Goal: Contribute content

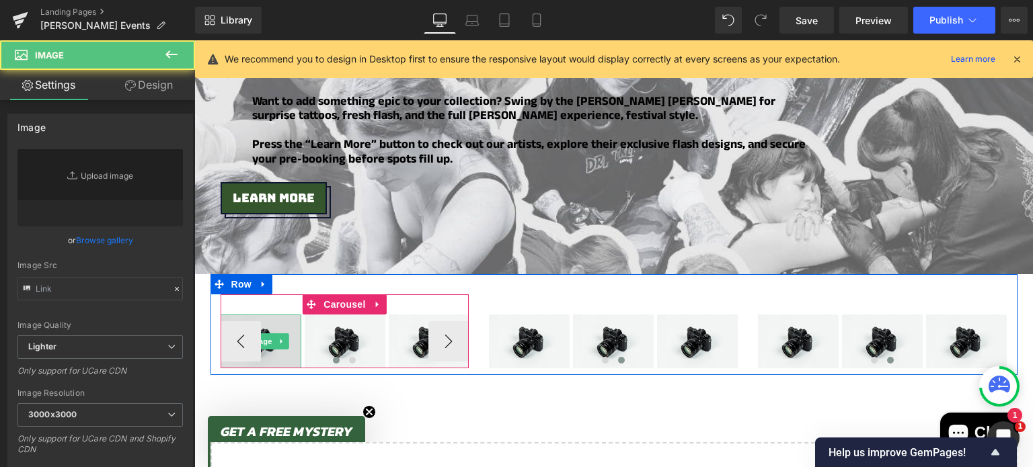
click at [260, 315] on img at bounding box center [261, 342] width 81 height 54
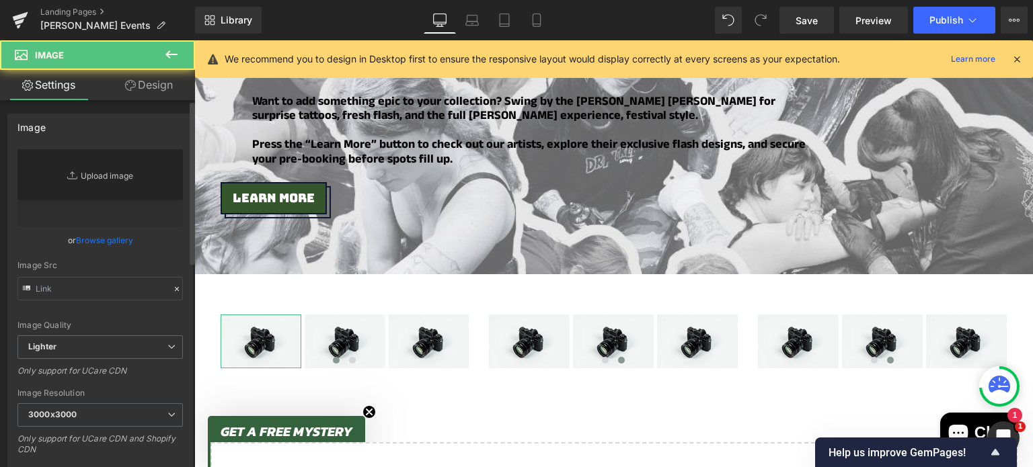
type input "//d1um8515vdn9kb.cloudfront.net/images/parallax.jpg"
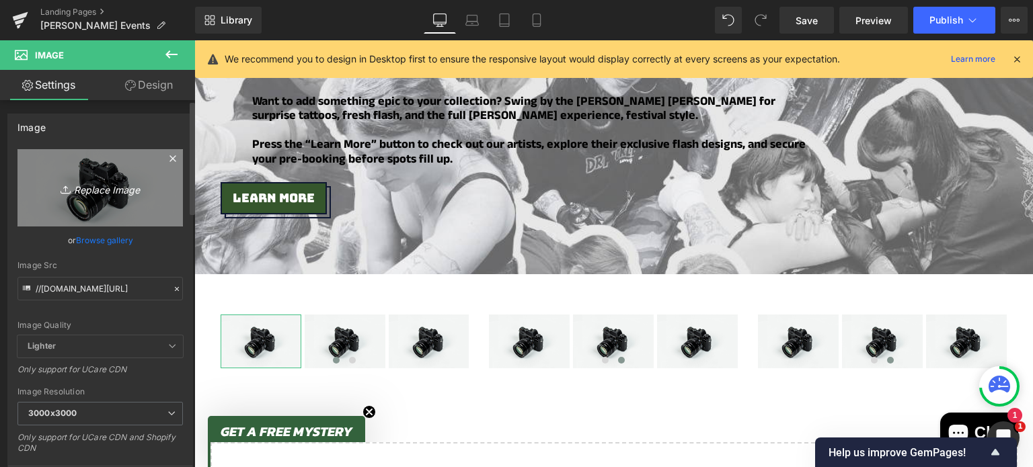
click at [98, 176] on link "Replace Image" at bounding box center [99, 187] width 165 height 77
click at [128, 190] on icon "Replace Image" at bounding box center [100, 188] width 108 height 17
type input "C:\fakepath\7 (11).png"
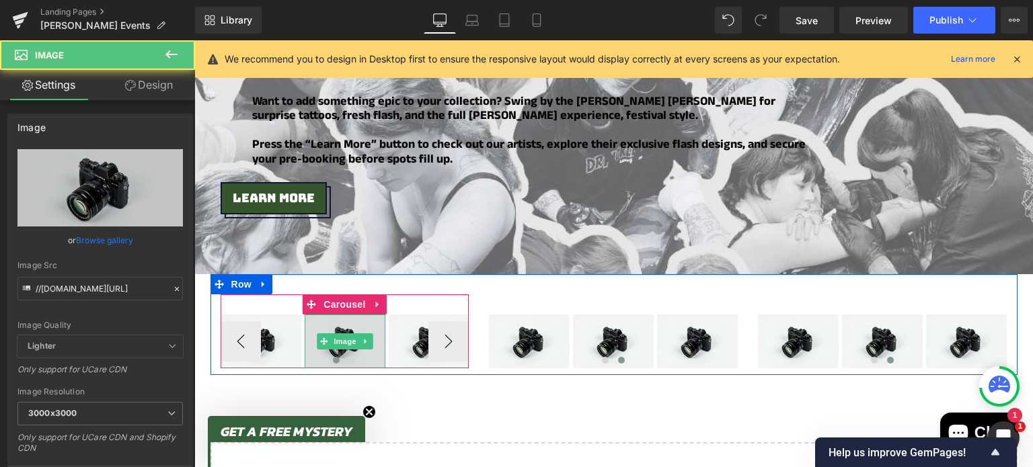
click at [336, 315] on img at bounding box center [345, 342] width 81 height 54
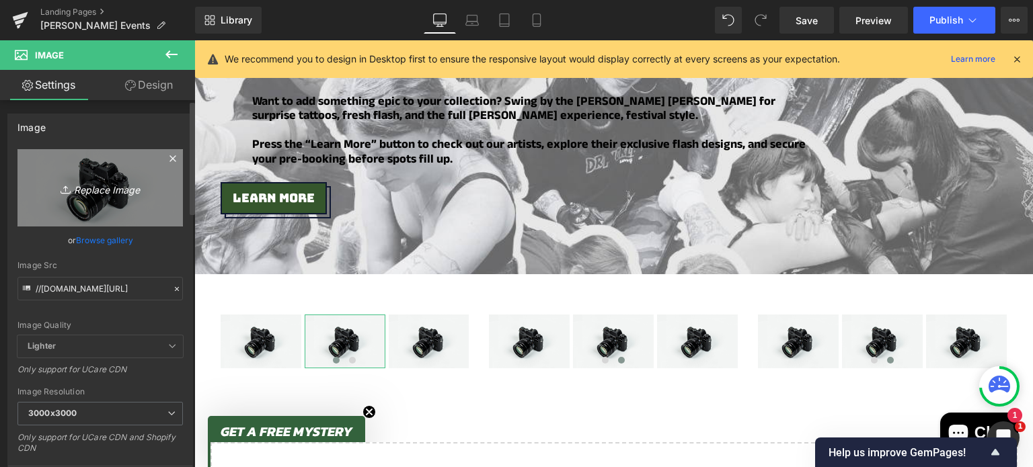
click at [83, 194] on icon "Replace Image" at bounding box center [100, 188] width 108 height 17
type input "C:\fakepath\6.png"
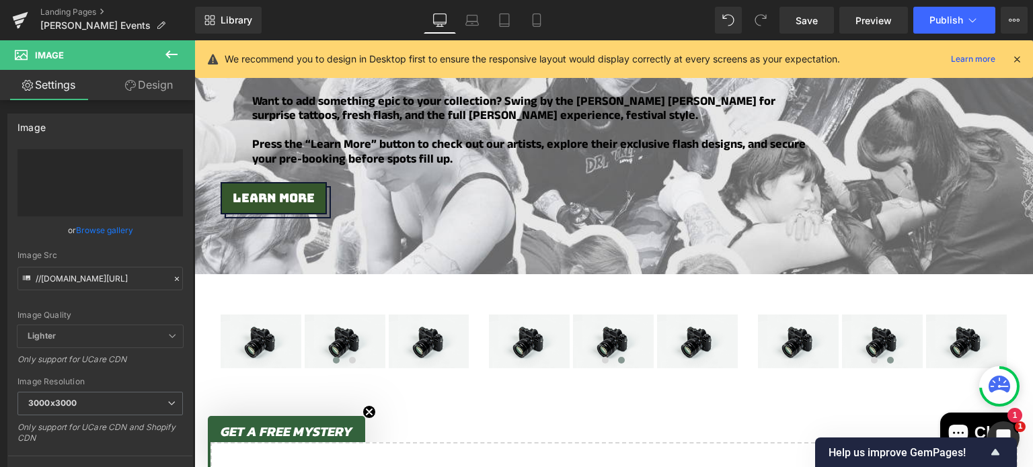
type input "https://ucarecdn.com/b049d80c-eadd-4c23-90fa-ac84d9e1c7f5/-/format/auto/-/previ…"
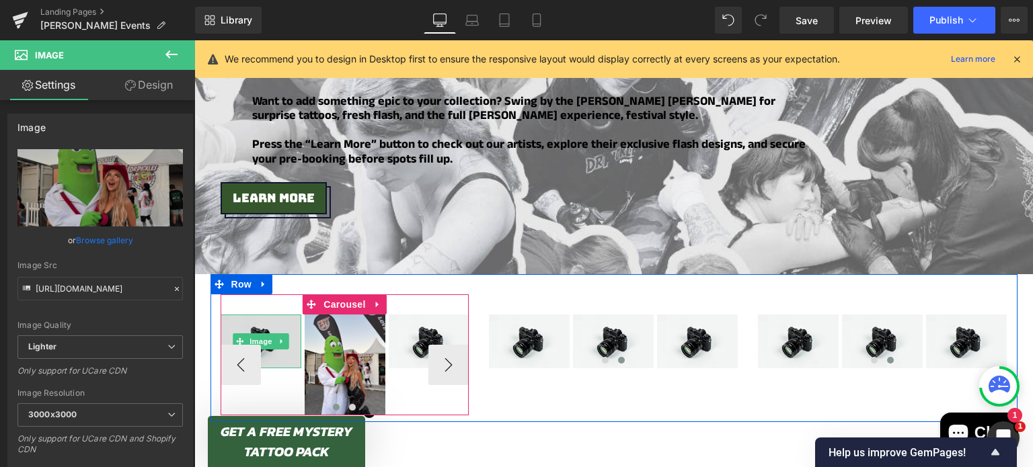
click at [256, 315] on img at bounding box center [261, 342] width 81 height 54
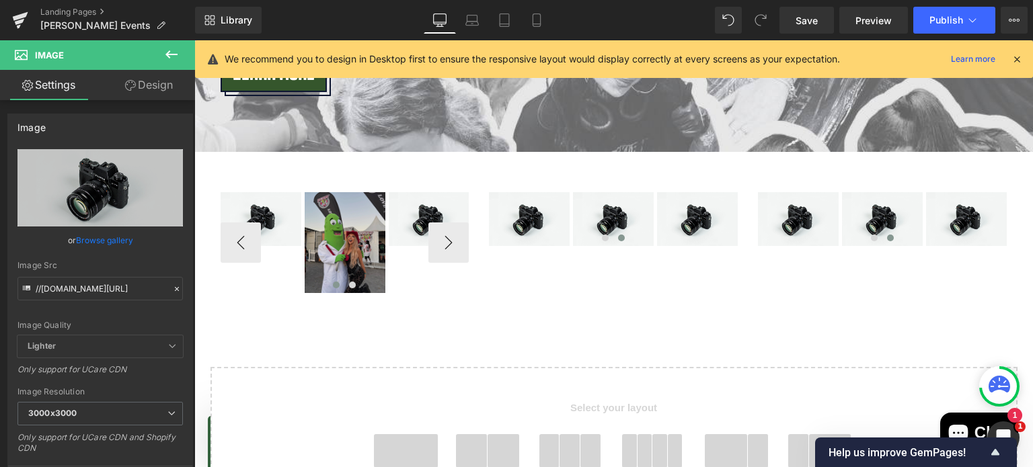
scroll to position [683, 0]
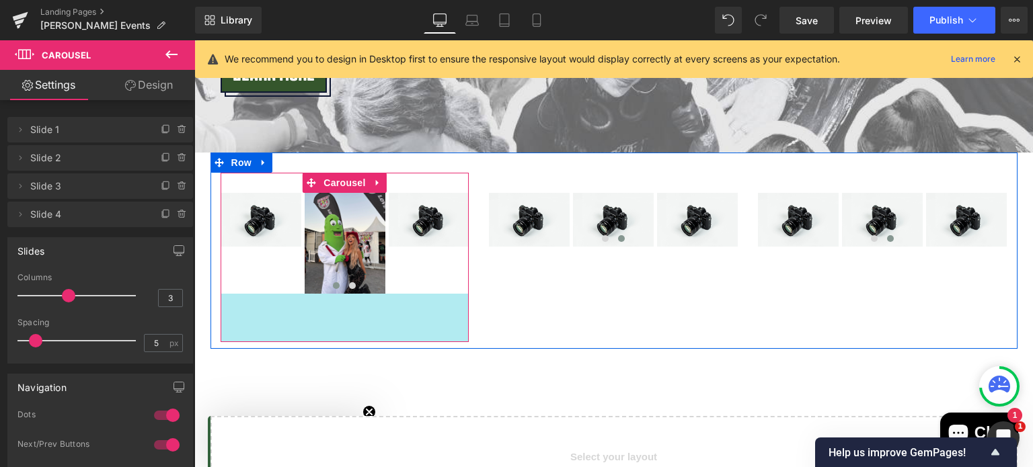
drag, startPoint x: 449, startPoint y: 278, endPoint x: 447, endPoint y: 326, distance: 48.4
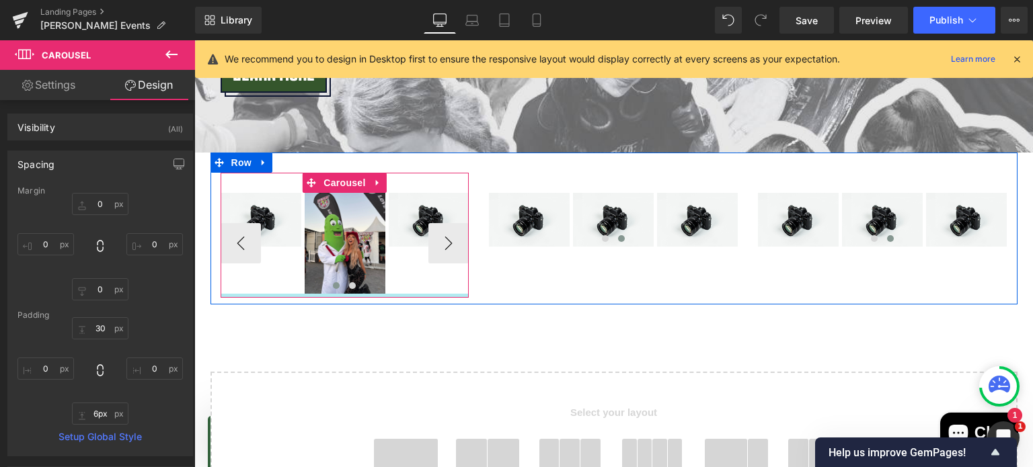
type input "5px"
drag, startPoint x: 345, startPoint y: 323, endPoint x: 356, endPoint y: 278, distance: 46.5
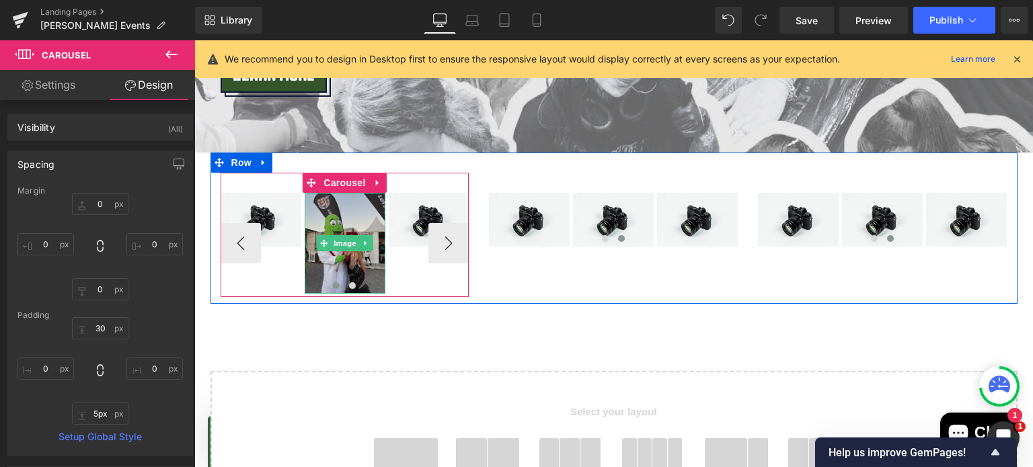
click at [336, 193] on img at bounding box center [345, 243] width 81 height 101
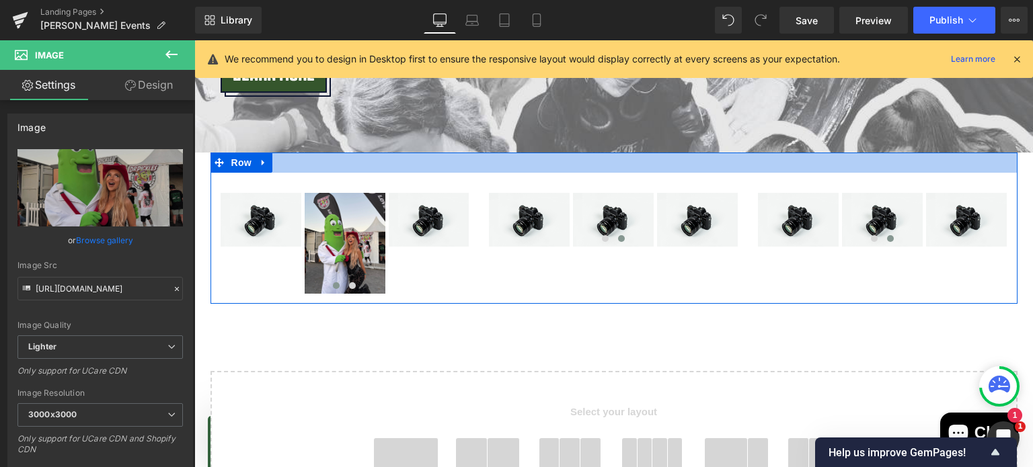
click at [870, 153] on div at bounding box center [614, 163] width 807 height 20
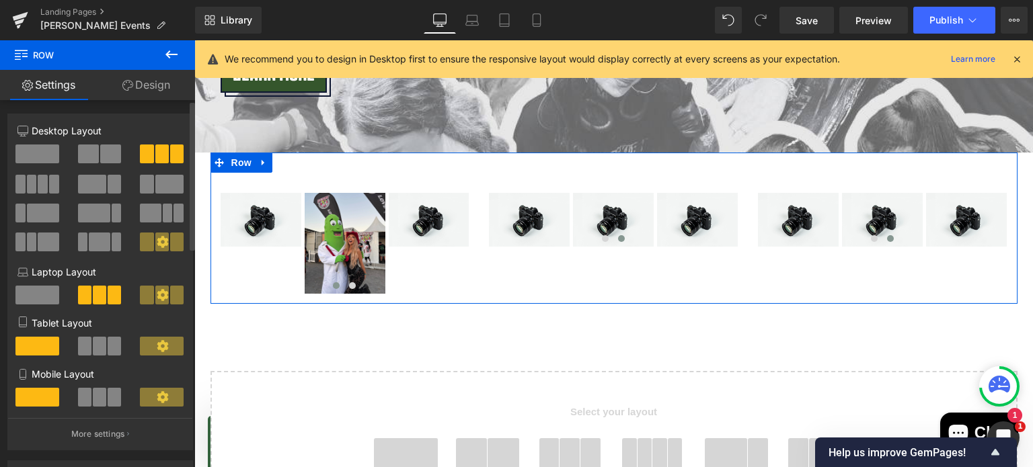
click at [91, 153] on span at bounding box center [88, 154] width 21 height 19
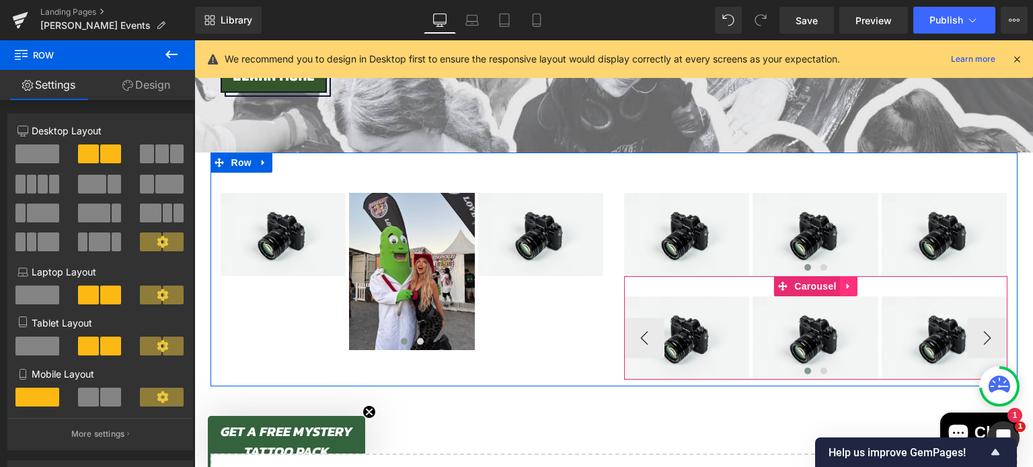
click at [846, 284] on icon at bounding box center [847, 287] width 3 height 6
click at [853, 282] on icon at bounding box center [857, 286] width 9 height 9
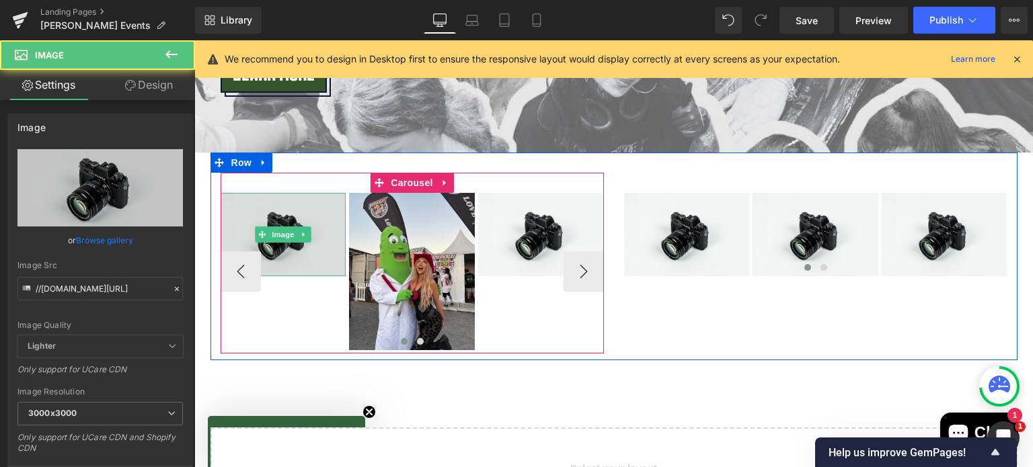
click at [271, 193] on img at bounding box center [284, 234] width 126 height 83
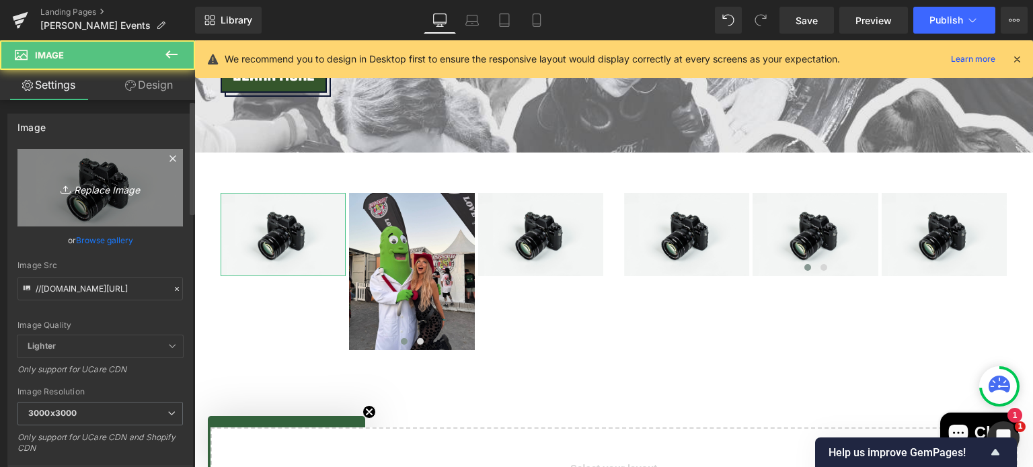
click at [104, 186] on icon "Replace Image" at bounding box center [100, 188] width 108 height 17
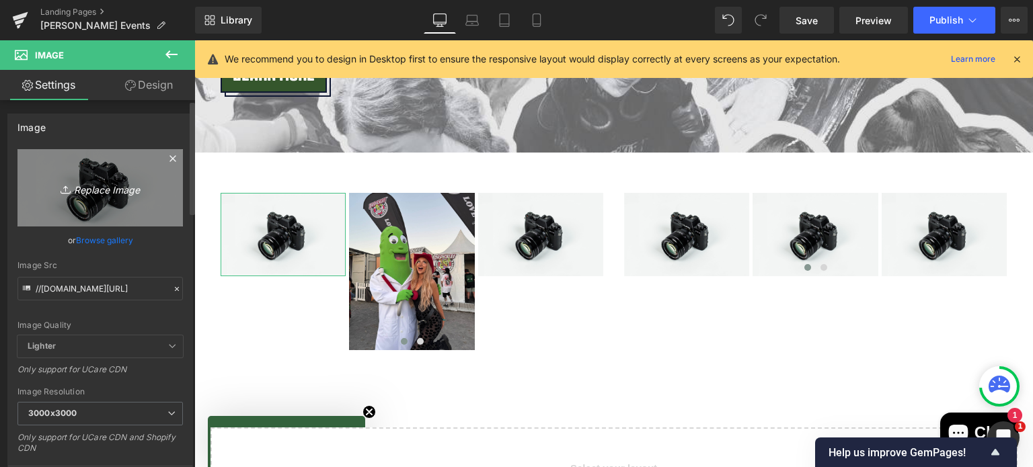
type input "C:\fakepath\7 (11).png"
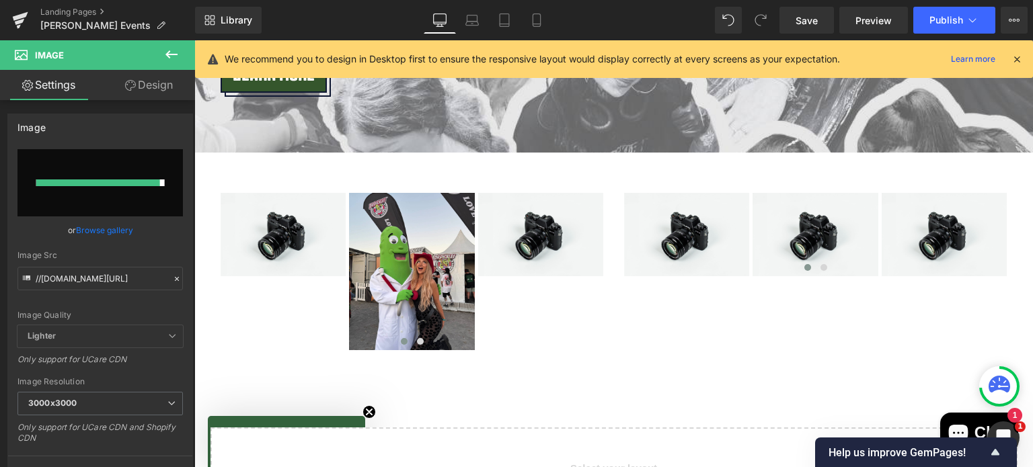
type input "https://ucarecdn.com/0a5c7146-450f-4a28-9f07-2de3279d340a/-/format/auto/-/previ…"
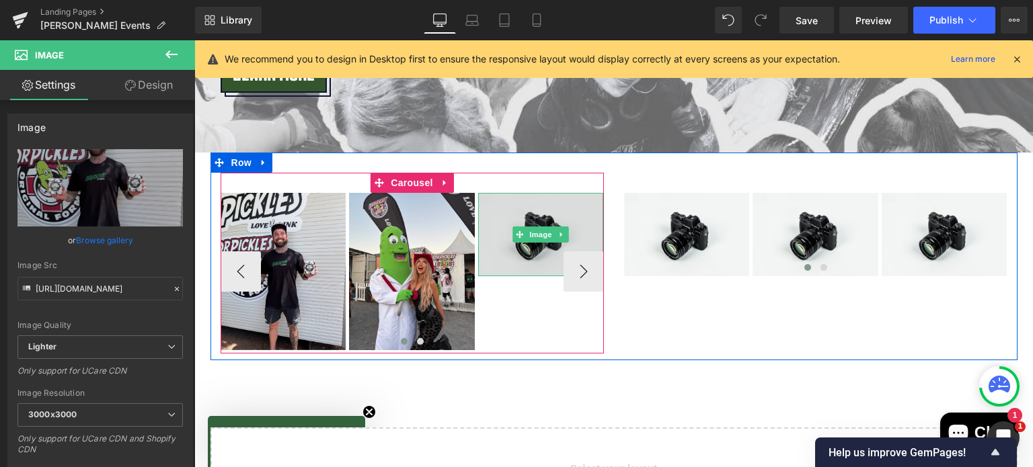
click at [547, 199] on img at bounding box center [541, 234] width 126 height 83
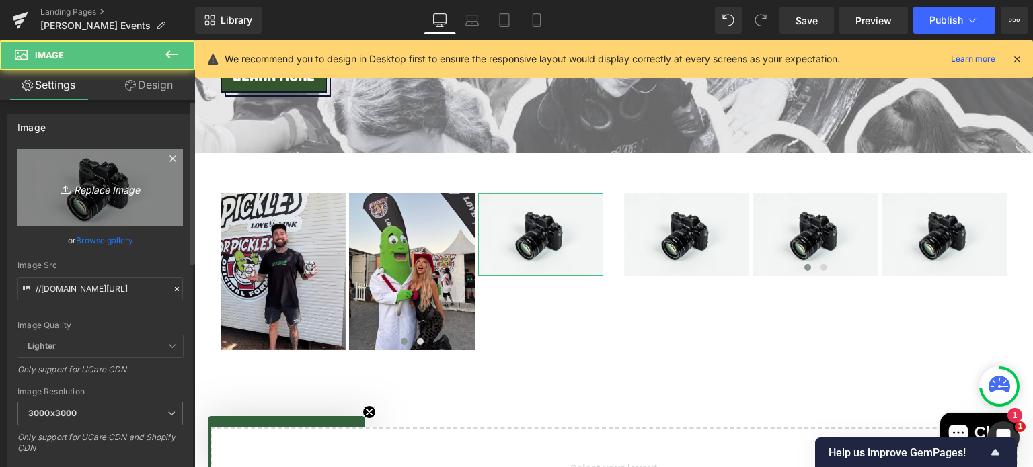
click at [108, 172] on link "Replace Image" at bounding box center [99, 187] width 165 height 77
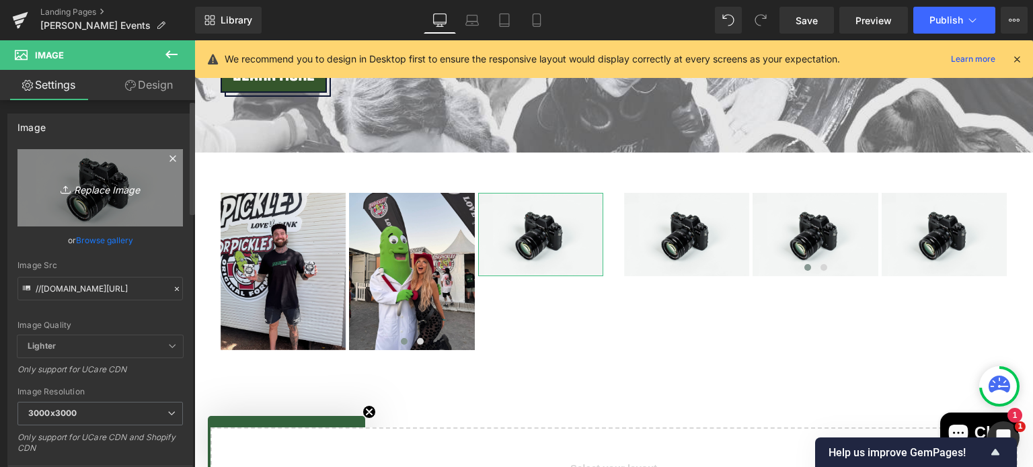
type input "C:\fakepath\6 (12).png"
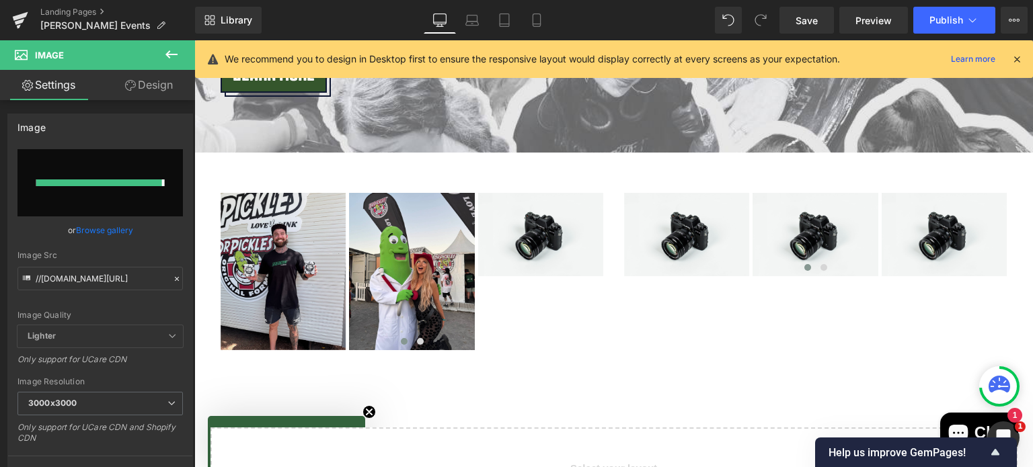
type input "https://ucarecdn.com/1c0737ff-3575-4f51-9994-42343a82f4bf/-/format/auto/-/previ…"
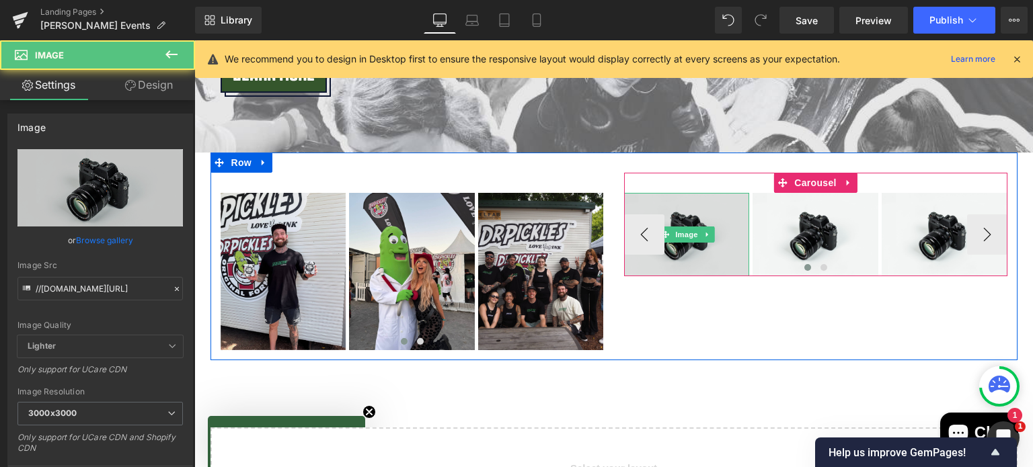
click at [678, 194] on img at bounding box center [687, 234] width 126 height 83
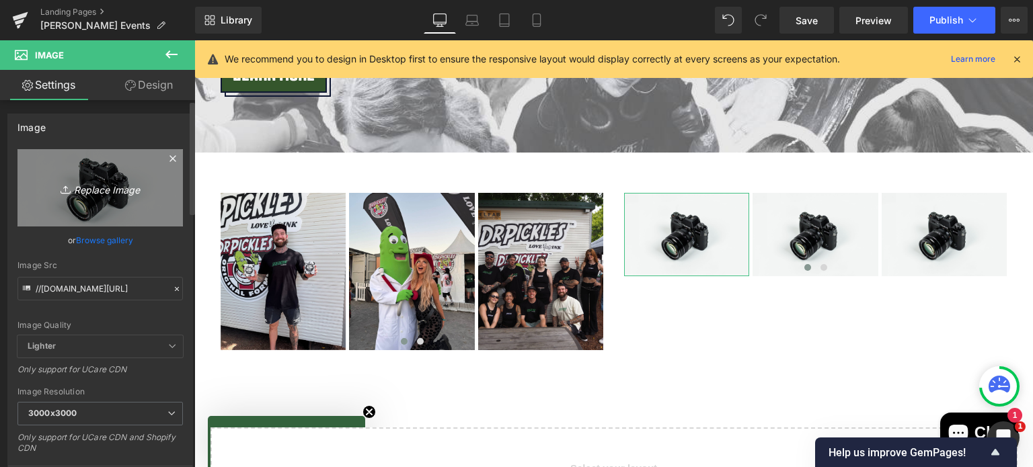
click at [106, 182] on icon "Replace Image" at bounding box center [100, 188] width 108 height 17
type input "C:\fakepath\IMG_3159 (1).jpg"
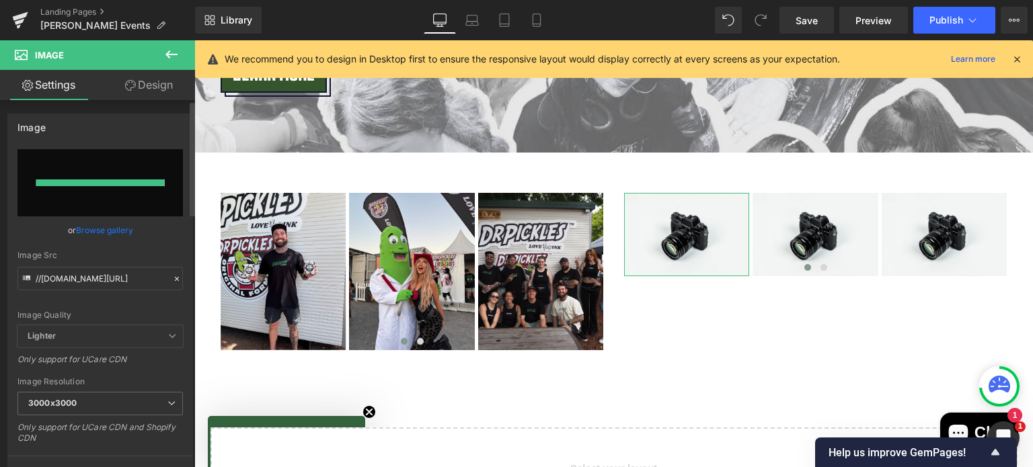
type input "https://ucarecdn.com/c715f88f-c2a8-41ab-8516-6d9b58e50805/-/format/auto/-/previ…"
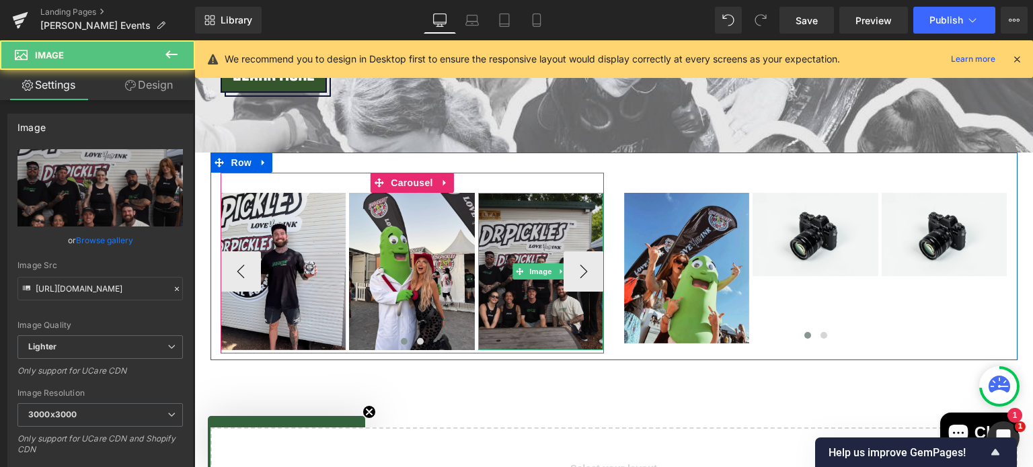
click at [533, 199] on img at bounding box center [541, 271] width 126 height 157
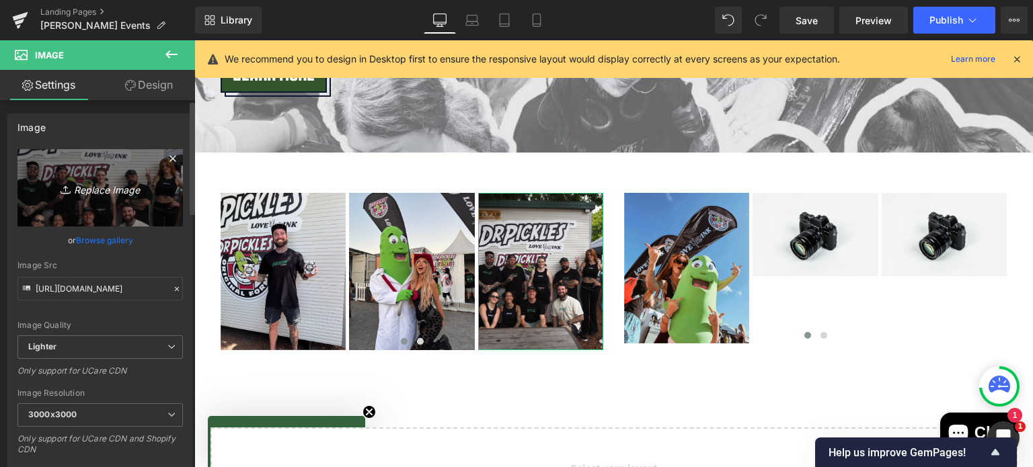
click at [85, 184] on icon "Replace Image" at bounding box center [100, 188] width 108 height 17
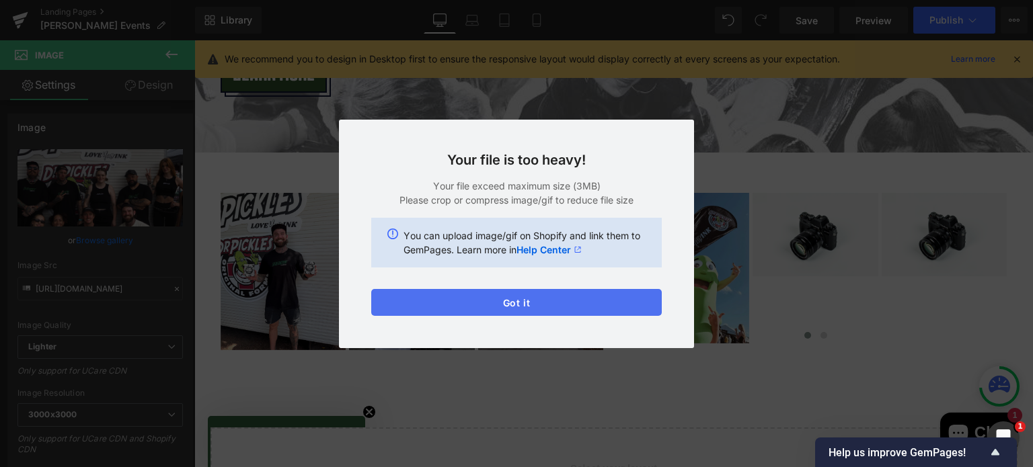
click at [527, 293] on button "Got it" at bounding box center [516, 302] width 291 height 27
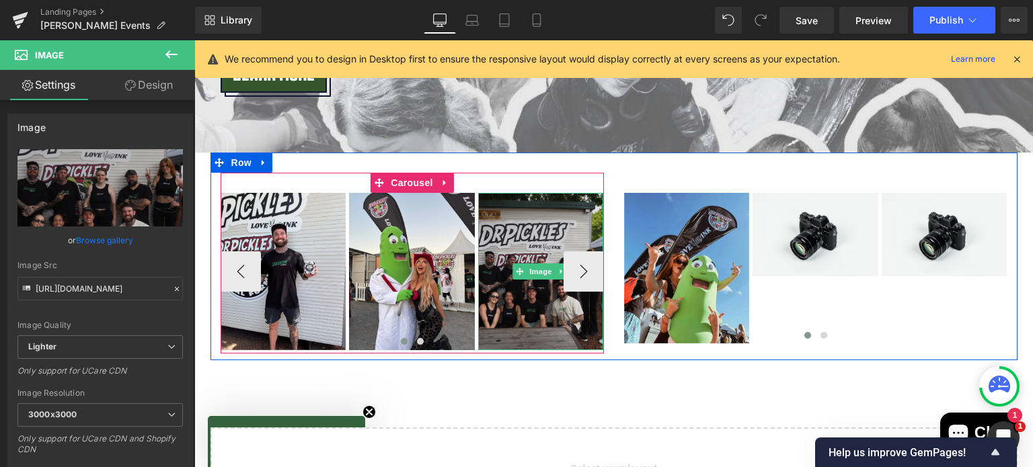
click at [535, 193] on img at bounding box center [541, 271] width 126 height 157
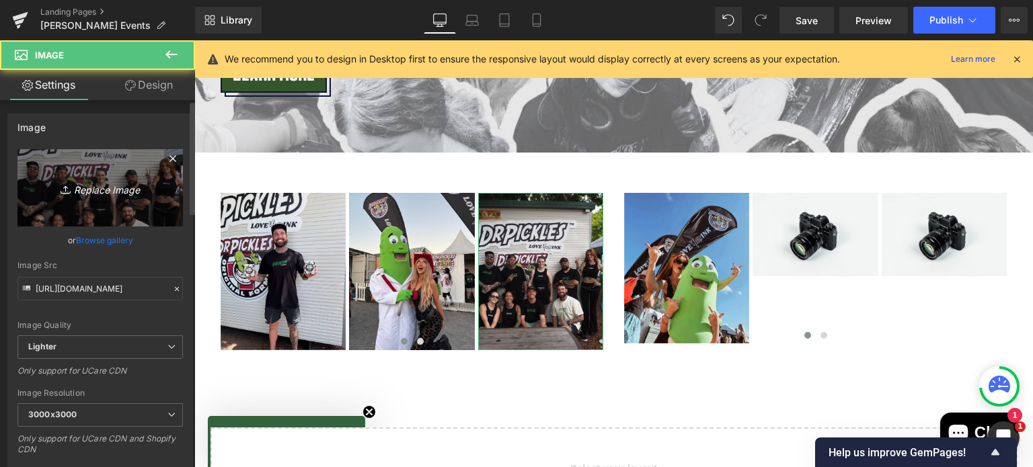
click at [89, 187] on icon "Replace Image" at bounding box center [100, 188] width 108 height 17
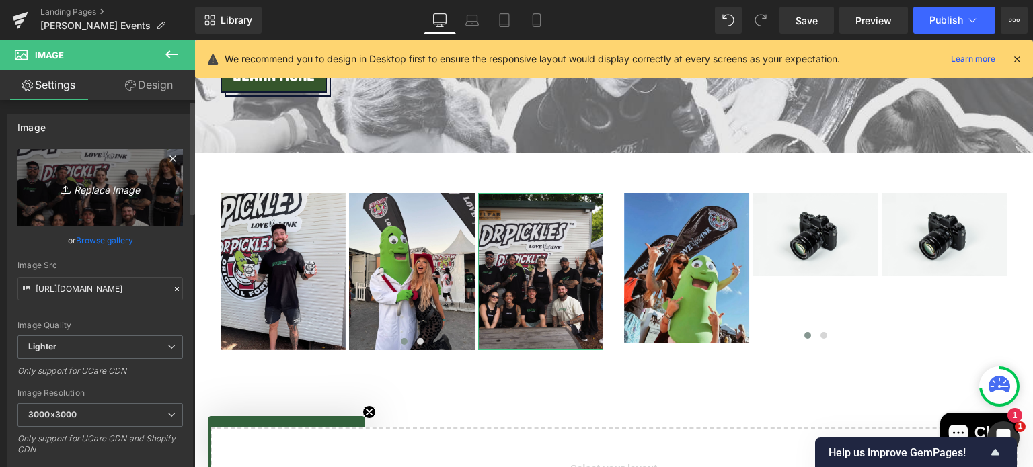
type input "C:\fakepath\5 (17).png"
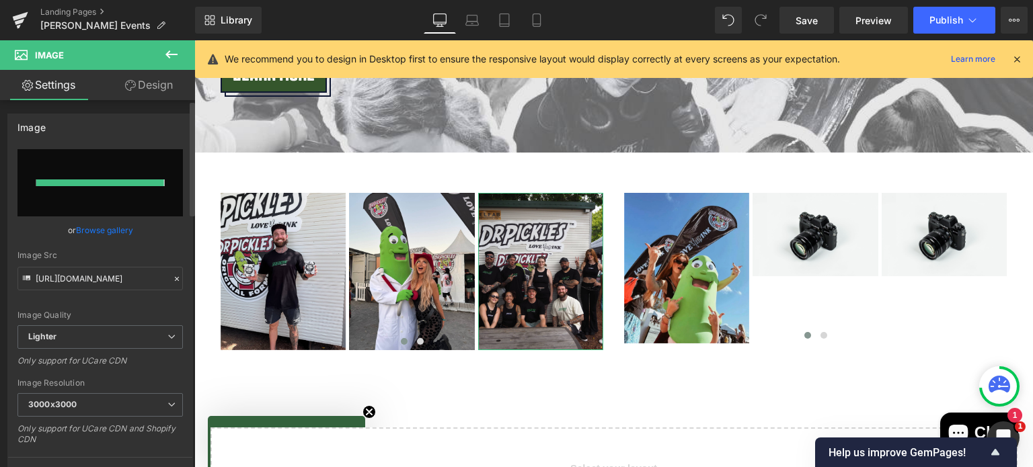
type input "https://ucarecdn.com/561e9172-bba4-4103-a432-9d63f73b3db8/-/format/auto/-/previ…"
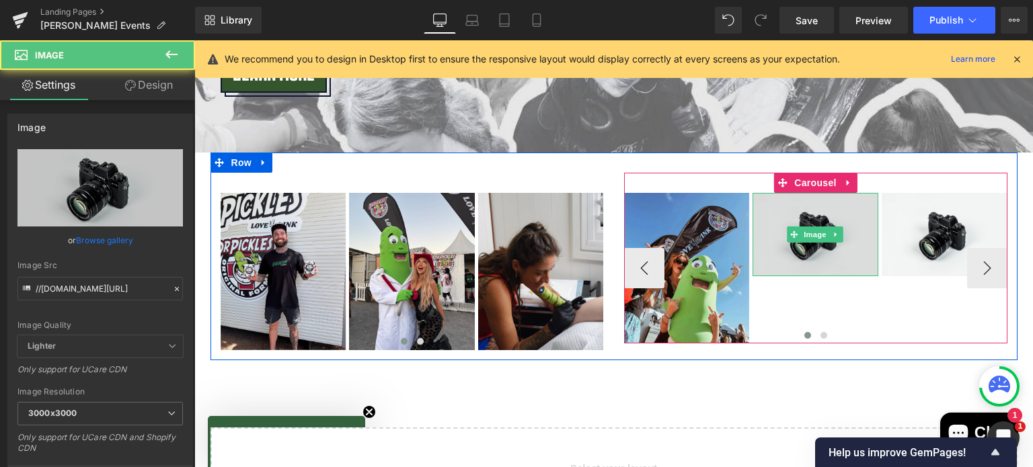
click at [831, 198] on img at bounding box center [816, 234] width 126 height 83
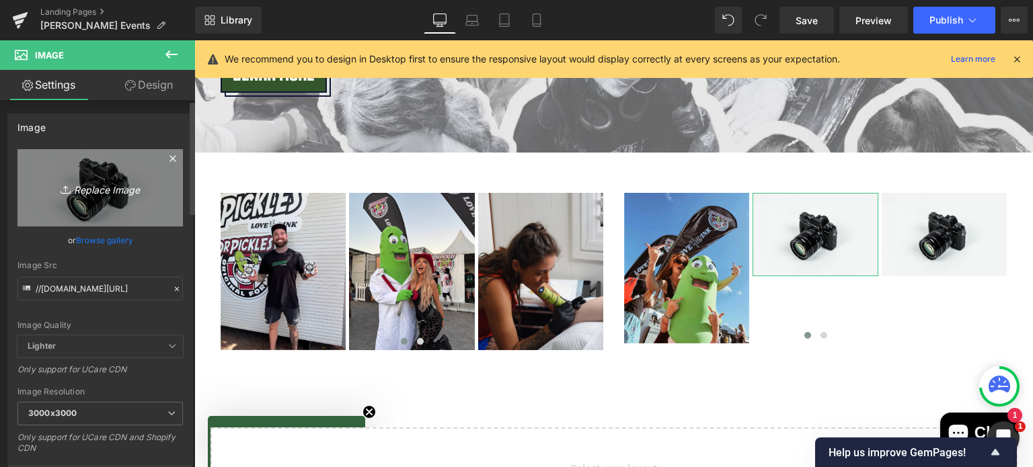
click at [91, 181] on icon "Replace Image" at bounding box center [100, 188] width 108 height 17
type input "C:\fakepath\521833631_18521749303026811_6809429582489190965_n (2).jpg"
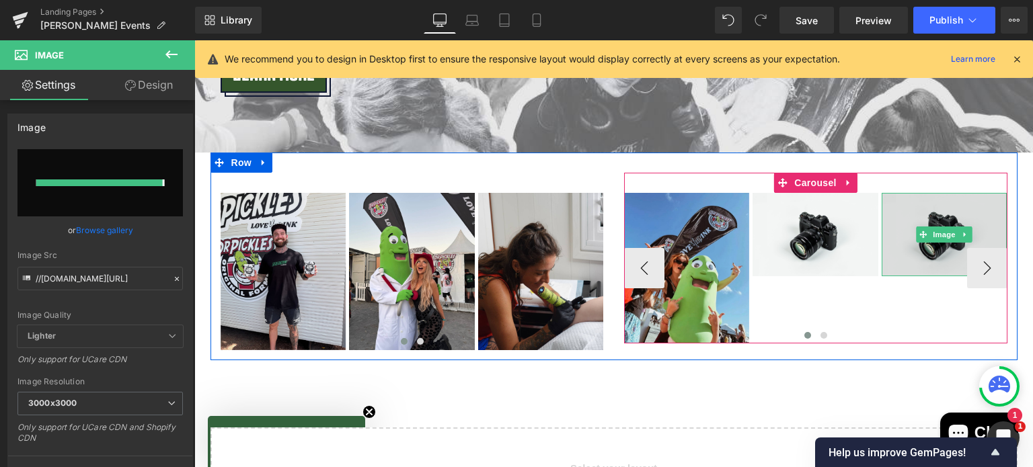
type input "https://ucarecdn.com/005ab055-05ad-429e-bf4a-39ed8795f245/-/format/auto/-/previ…"
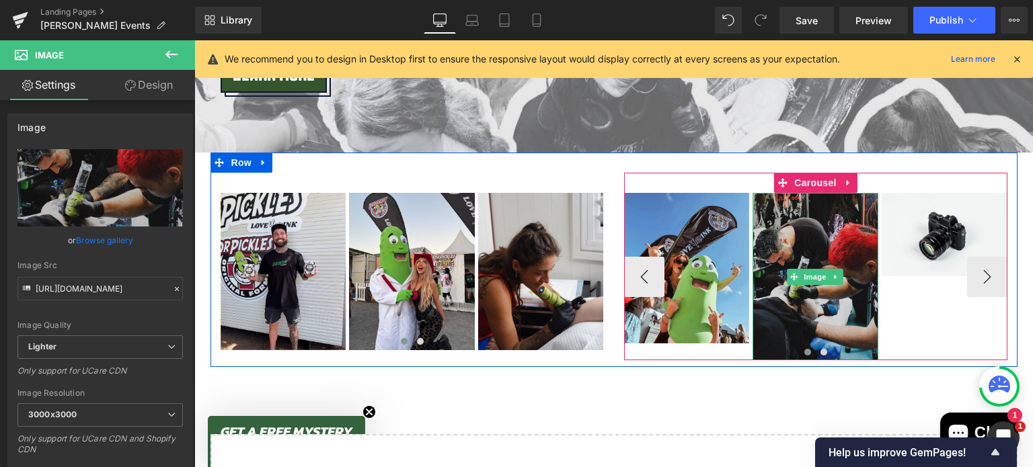
click at [787, 214] on img at bounding box center [816, 276] width 126 height 167
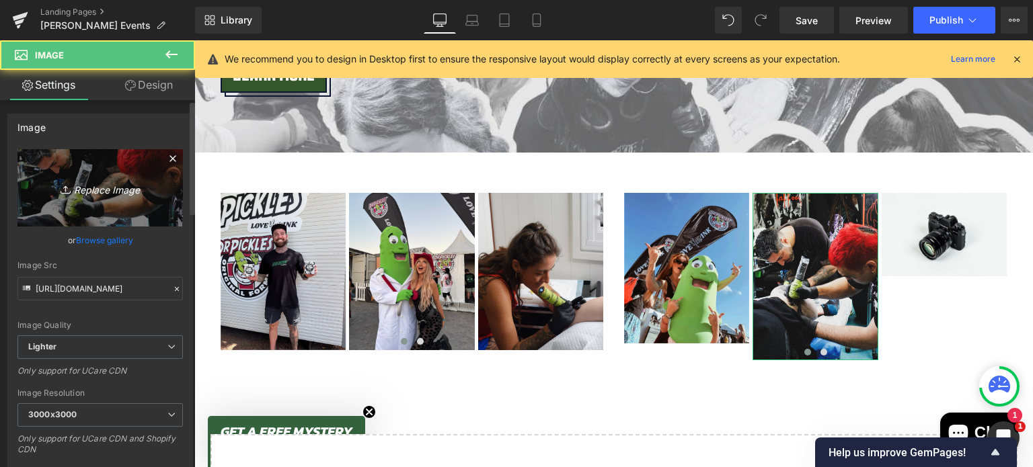
click at [101, 192] on icon "Replace Image" at bounding box center [100, 188] width 108 height 17
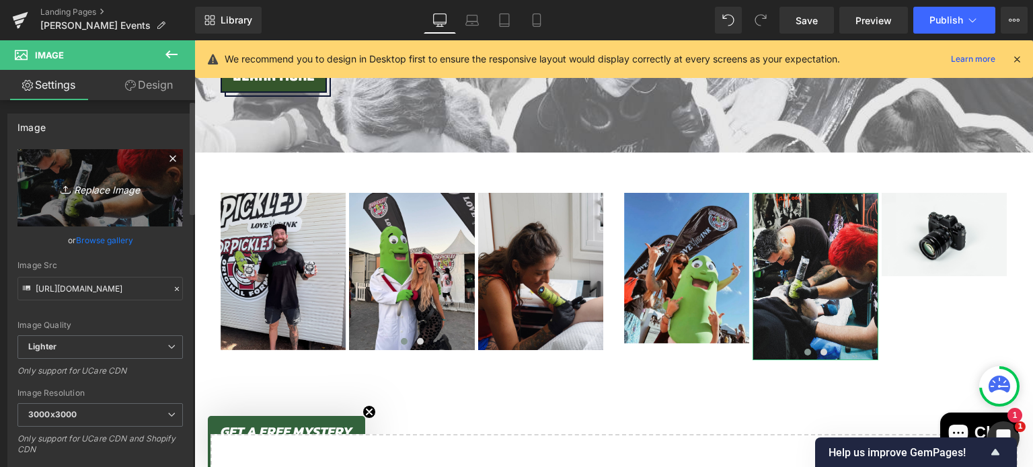
type input "C:\fakepath\GOOD THINGS ARTIST (1).png"
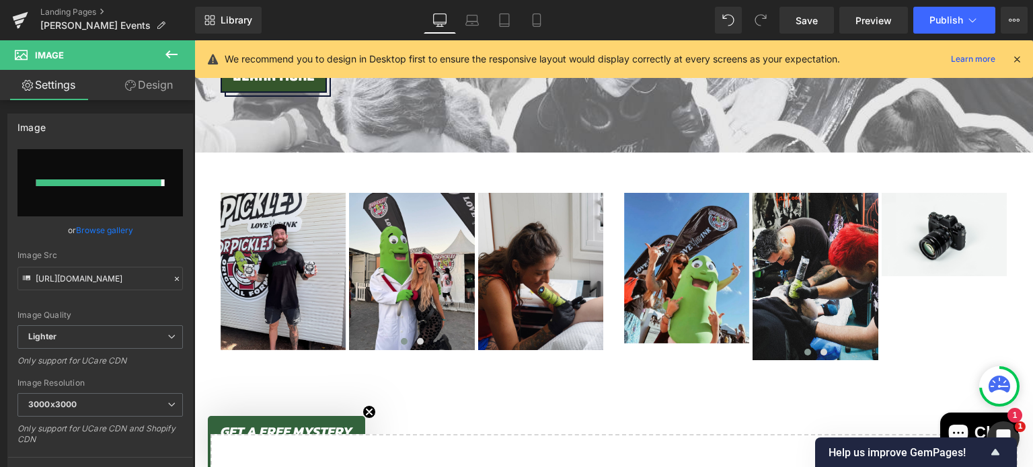
type input "https://ucarecdn.com/c9ec1243-276a-4190-9fd1-f2c078838fad/-/format/auto/-/previ…"
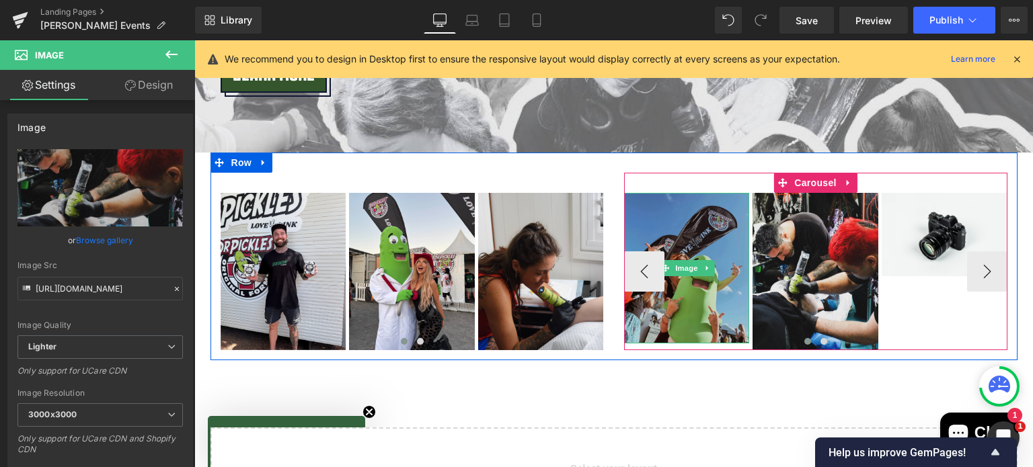
click at [669, 200] on img at bounding box center [687, 268] width 126 height 151
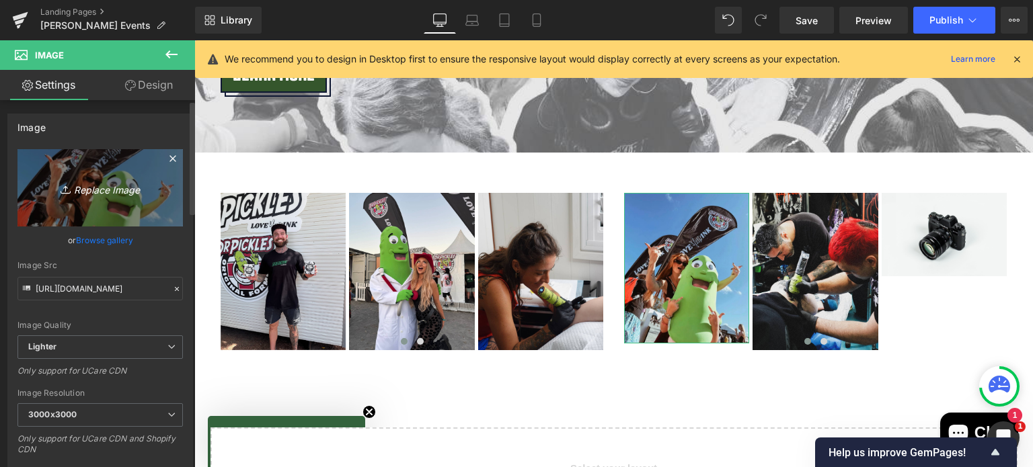
click at [127, 200] on link "Replace Image" at bounding box center [99, 187] width 165 height 77
type input "C:\fakepath\GOOD THINGS ARTIST (2).png"
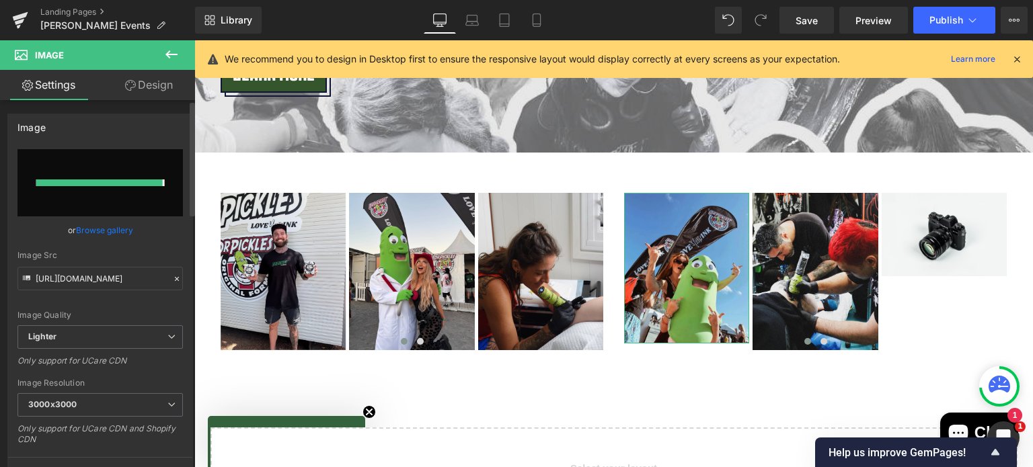
type input "https://ucarecdn.com/13e46648-424a-4ca9-90f0-51adc165d383/-/format/auto/-/previ…"
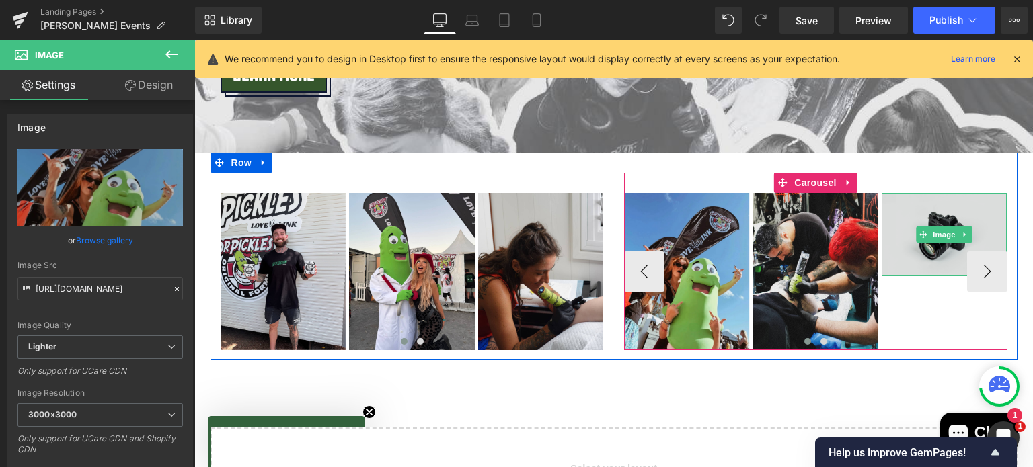
click at [969, 202] on img at bounding box center [945, 234] width 126 height 83
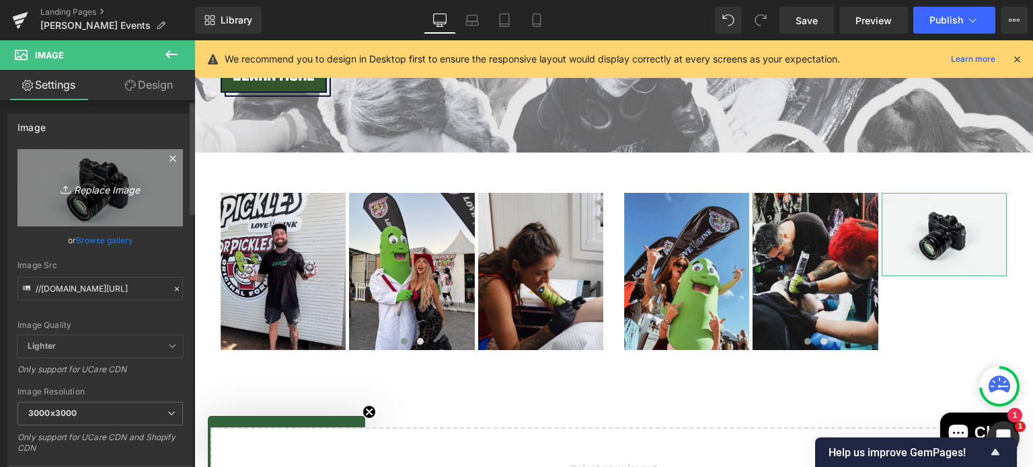
click at [86, 198] on link "Replace Image" at bounding box center [99, 187] width 165 height 77
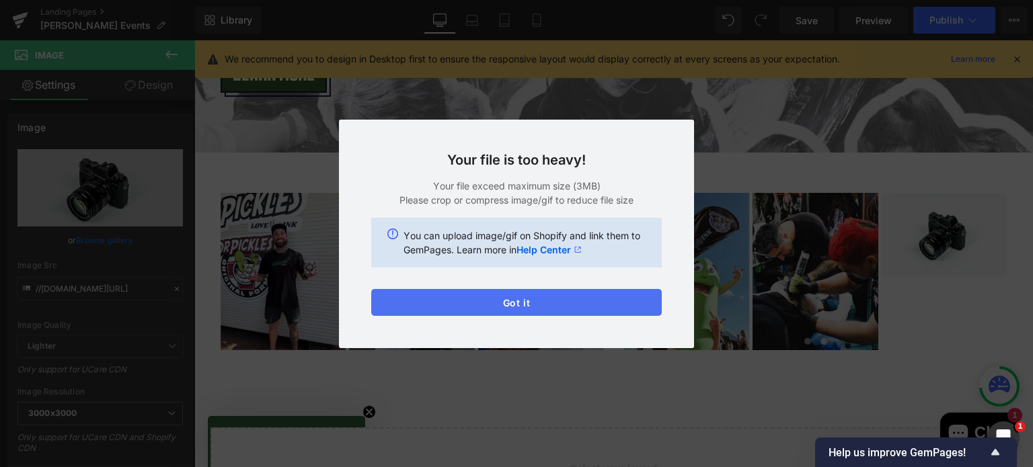
click at [506, 310] on button "Got it" at bounding box center [516, 302] width 291 height 27
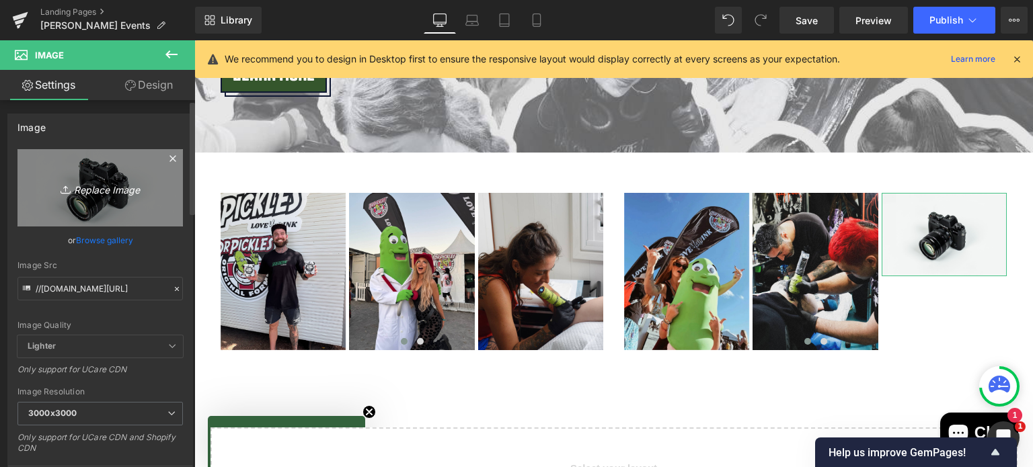
click at [81, 187] on icon "Replace Image" at bounding box center [100, 188] width 108 height 17
type input "C:\fakepath\GOOD THINGS ARTIST (3).png"
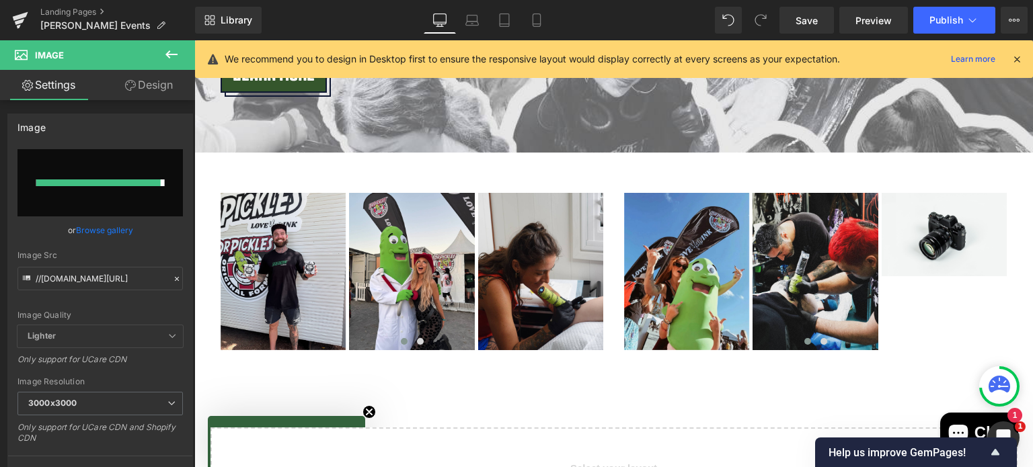
type input "https://ucarecdn.com/7389b007-3b52-44d3-9411-653fbaf264a1/-/format/auto/-/previ…"
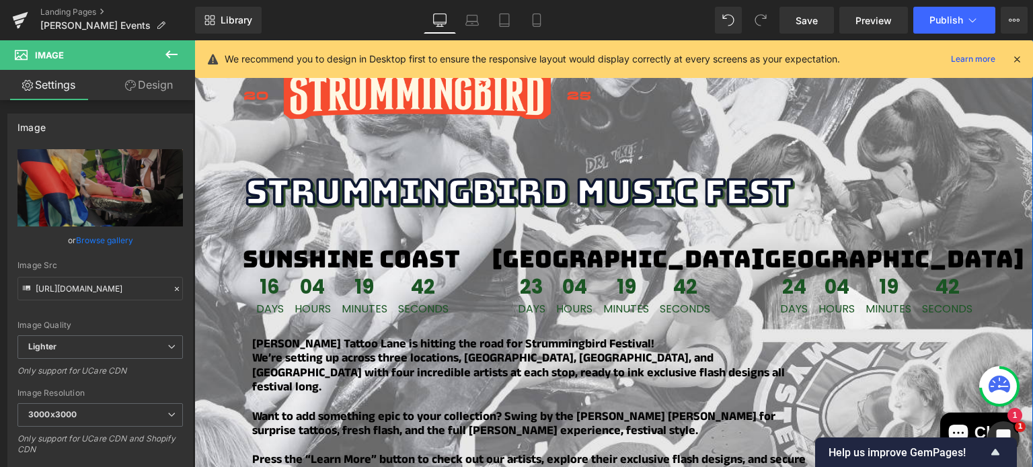
scroll to position [0, 0]
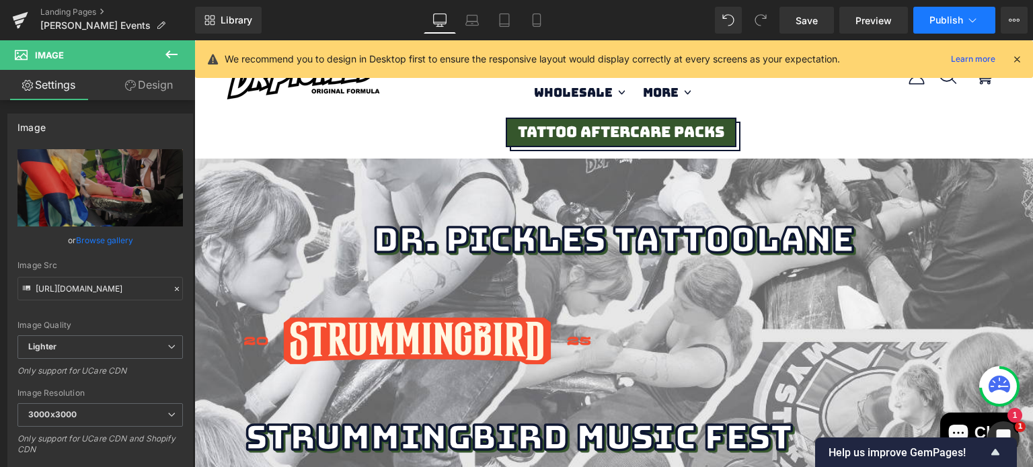
click at [945, 18] on span "Publish" at bounding box center [947, 20] width 34 height 11
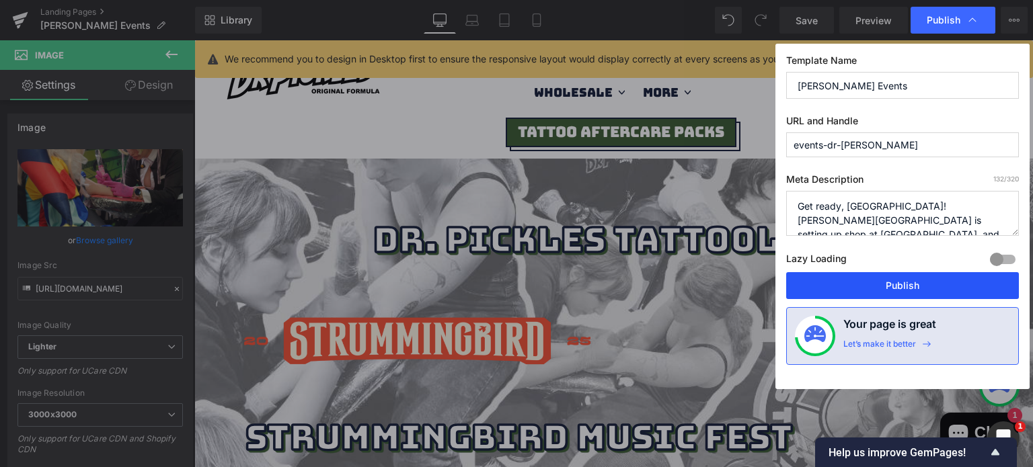
click at [833, 276] on button "Publish" at bounding box center [902, 285] width 233 height 27
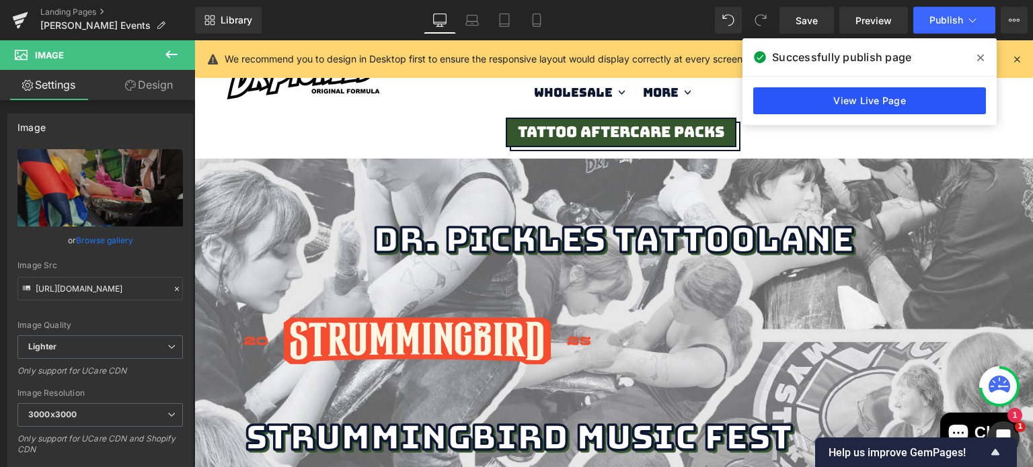
click at [920, 95] on link "View Live Page" at bounding box center [869, 100] width 233 height 27
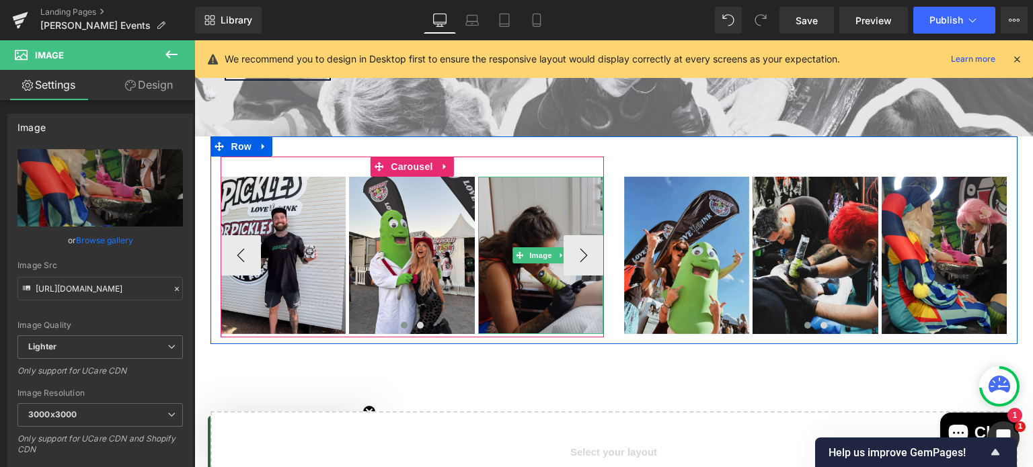
scroll to position [691, 0]
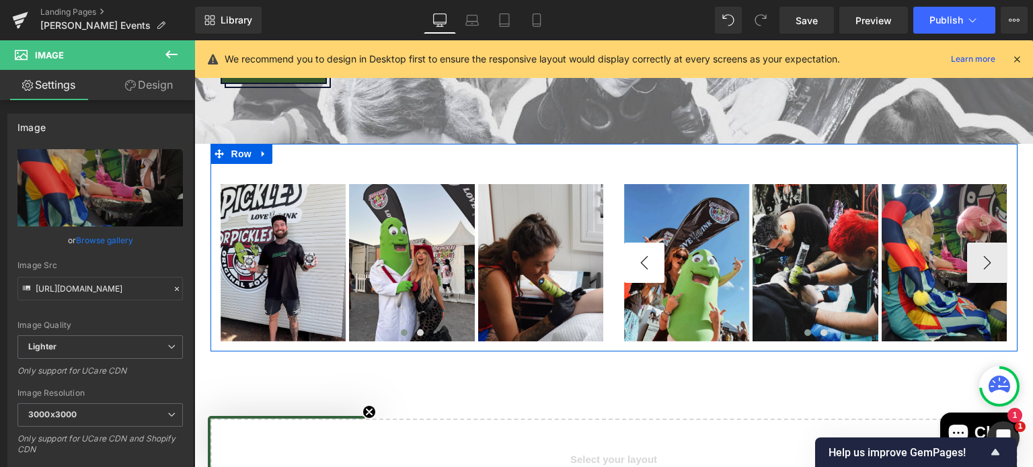
click at [604, 243] on button "›" at bounding box center [624, 263] width 40 height 40
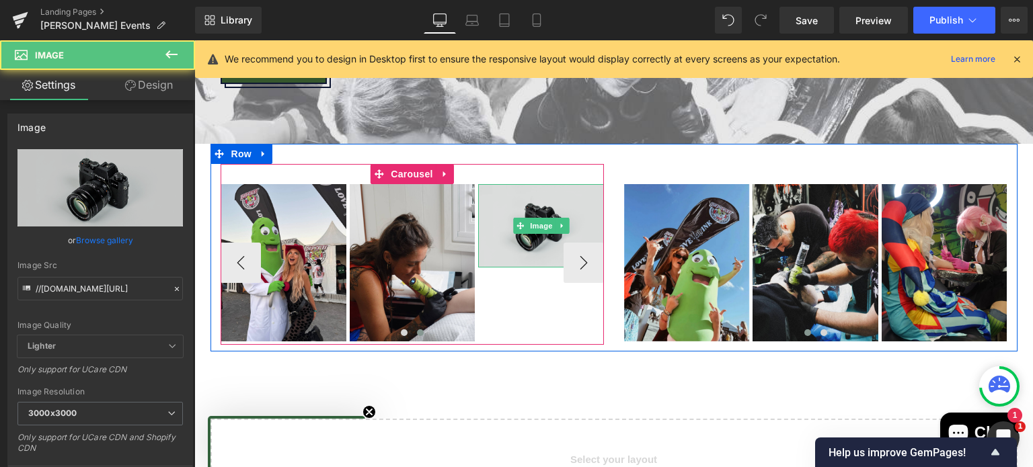
click at [526, 184] on img at bounding box center [541, 225] width 126 height 83
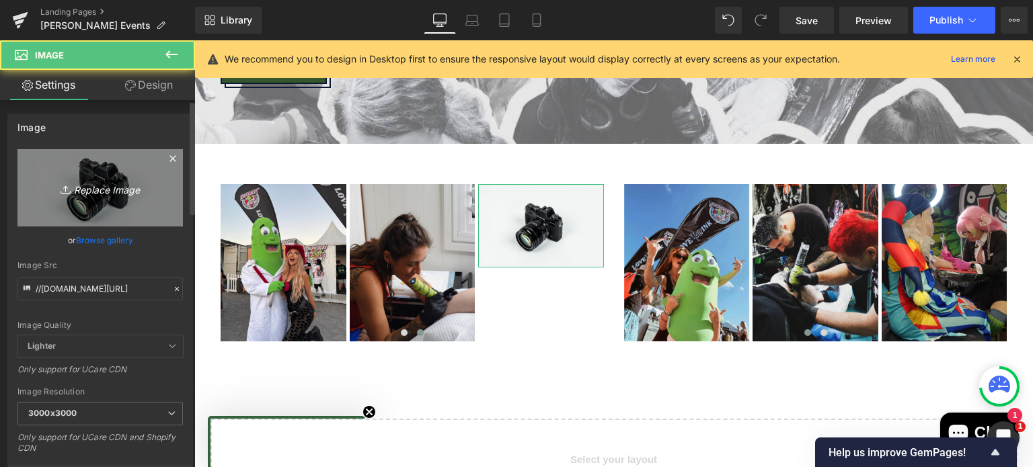
click at [129, 164] on link "Replace Image" at bounding box center [99, 187] width 165 height 77
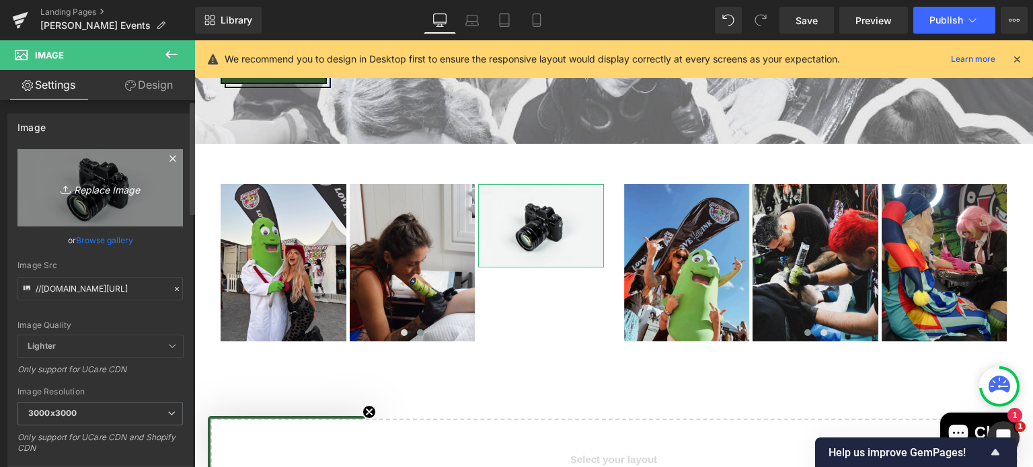
type input "C:\fakepath\6 (12).png"
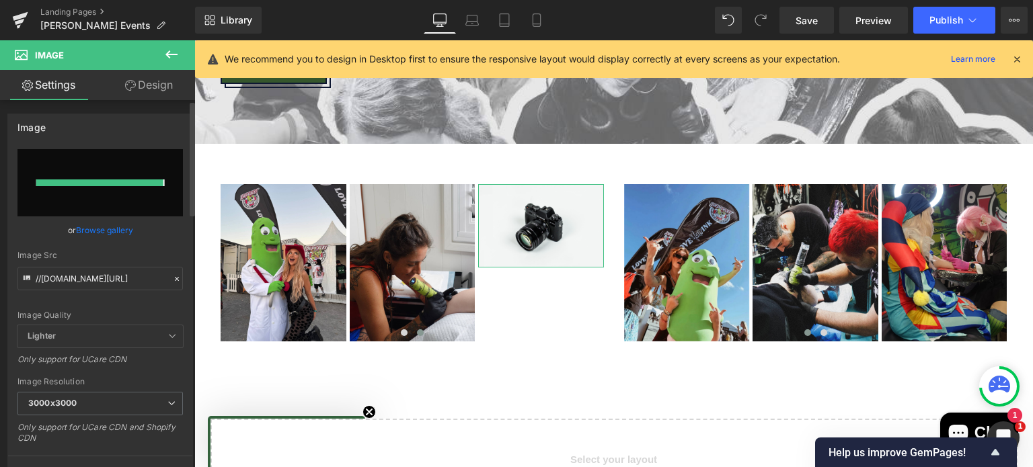
type input "https://ucarecdn.com/acccd0d7-5dcf-4aa2-a4cb-77ed551709d9/-/format/auto/-/previ…"
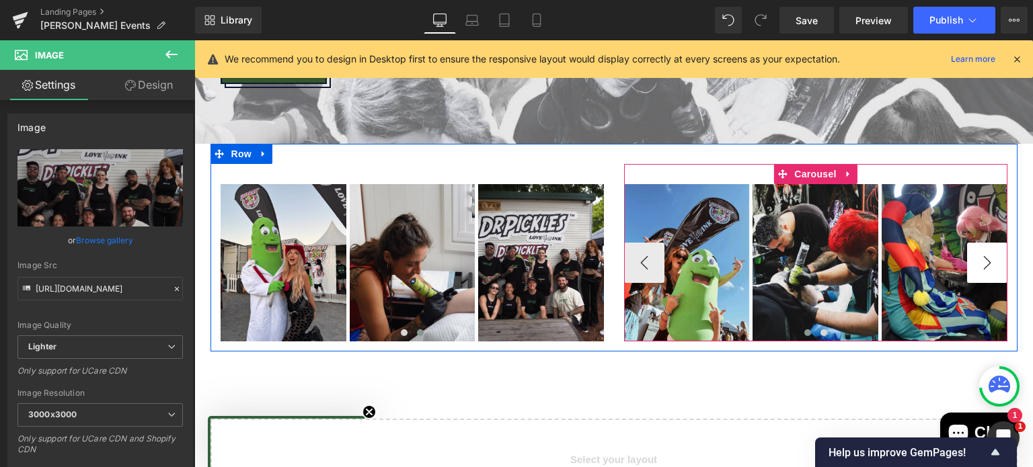
click at [986, 251] on button "›" at bounding box center [987, 263] width 40 height 40
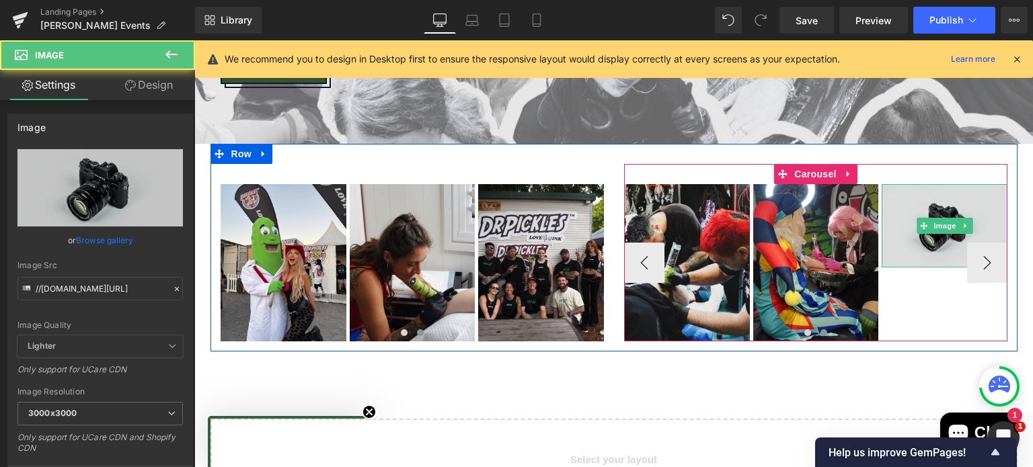
click at [950, 184] on img at bounding box center [945, 225] width 126 height 83
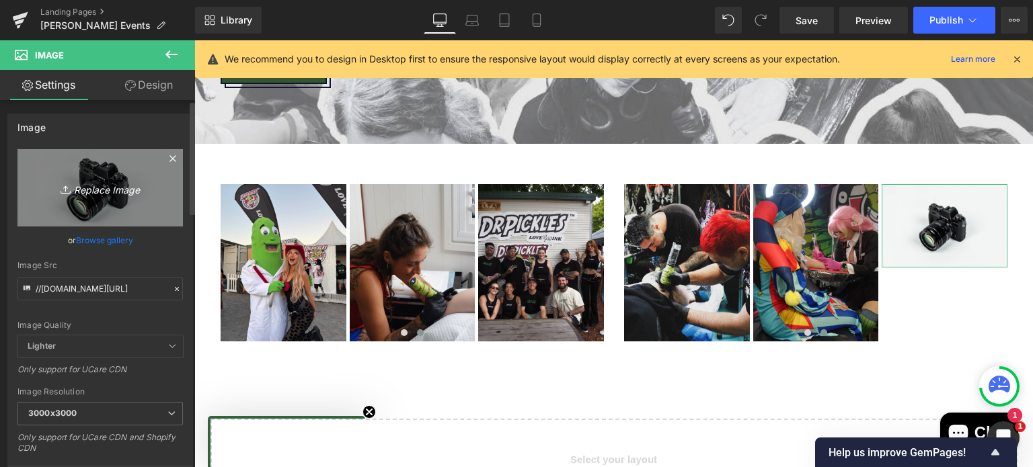
click at [86, 192] on icon "Replace Image" at bounding box center [100, 188] width 108 height 17
type input "C:\fakepath\A17827B5-E93E-4290-92E2-49CB3107BE19 (1).JPG"
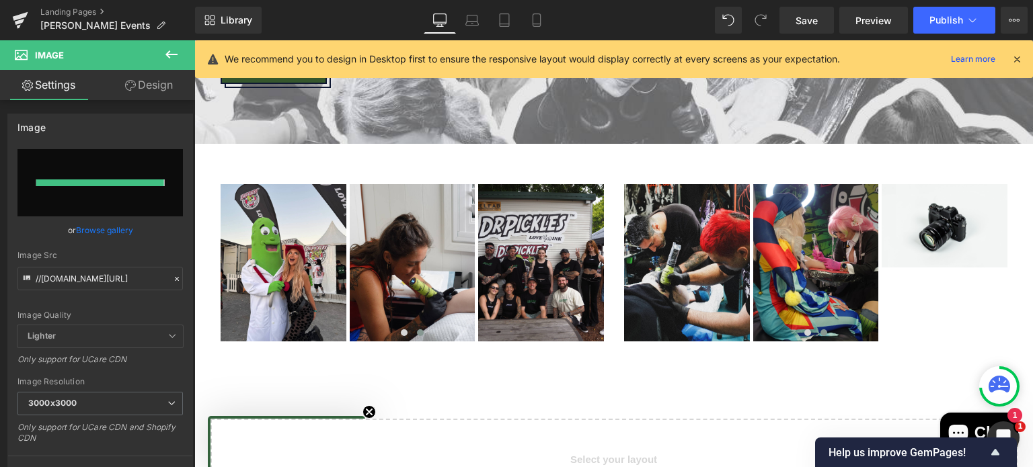
type input "https://ucarecdn.com/64d523c0-9808-410c-bf13-6e43efede0ff/-/format/auto/-/previ…"
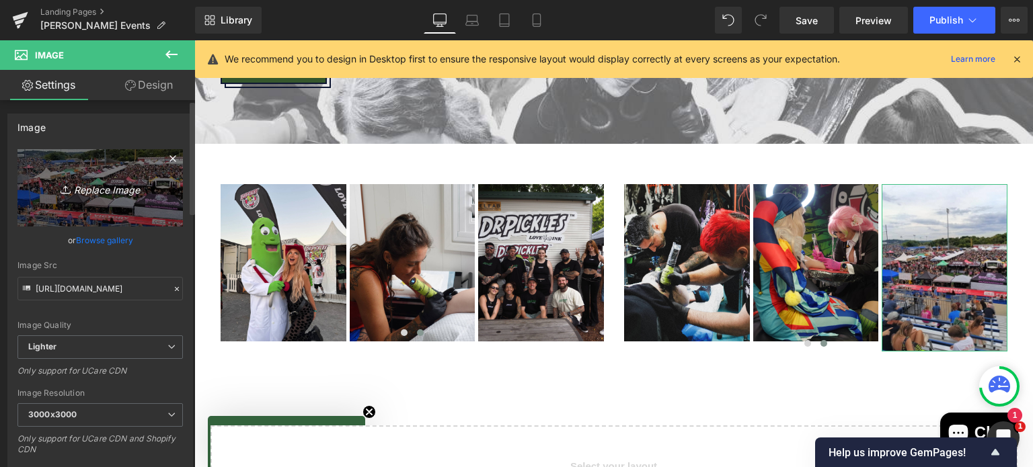
click at [95, 204] on link "Replace Image" at bounding box center [99, 187] width 165 height 77
type input "C:\fakepath\523225959_18521749354026811_7915239910375482567_n (2).jpg"
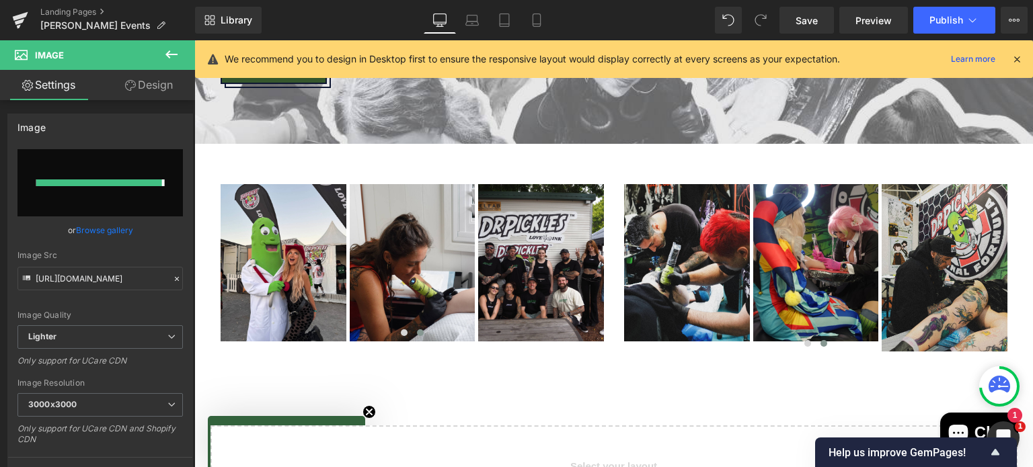
type input "https://ucarecdn.com/4c4c77d5-b5e6-426d-8f5d-379970d47907/-/format/auto/-/previ…"
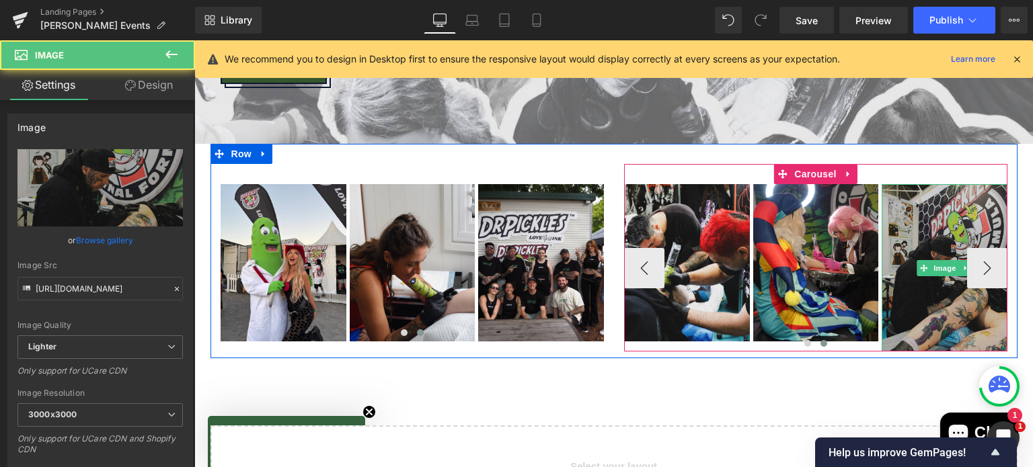
click at [947, 198] on img at bounding box center [945, 267] width 126 height 167
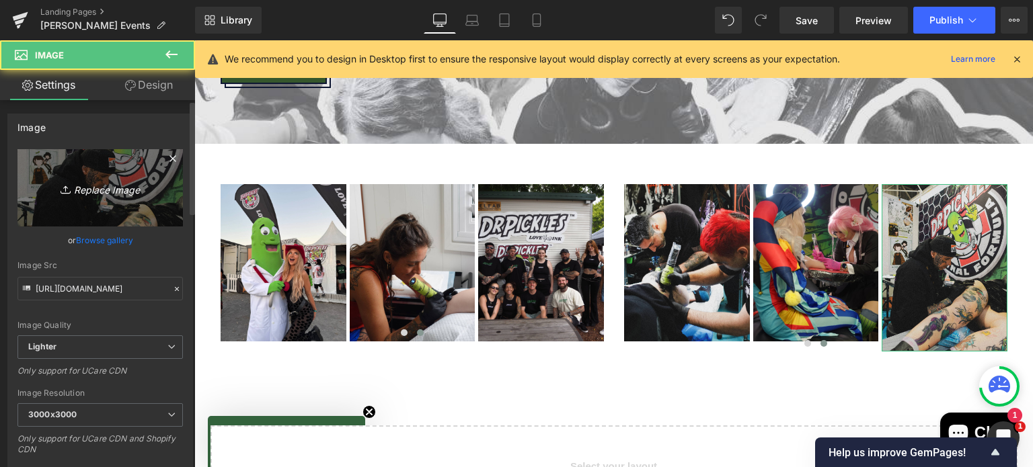
click at [102, 190] on icon "Replace Image" at bounding box center [100, 188] width 108 height 17
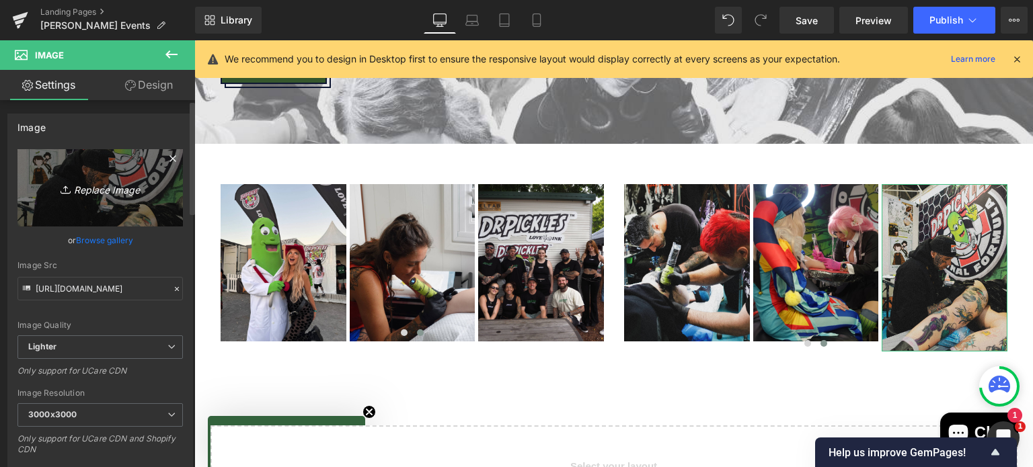
type input "C:\fakepath\GOOD THINGS ARTIST (4).png"
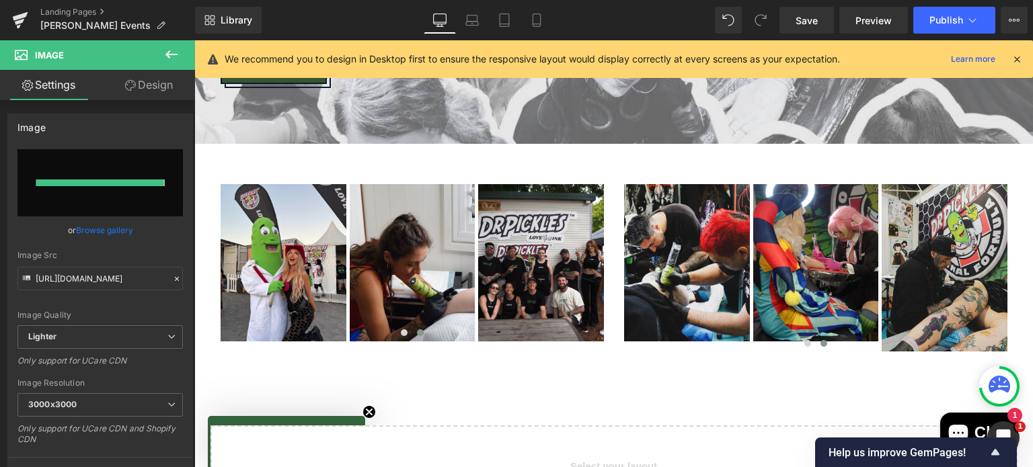
type input "https://ucarecdn.com/e4b441b7-fe61-456b-a1cf-690f4c5ddea4/-/format/auto/-/previ…"
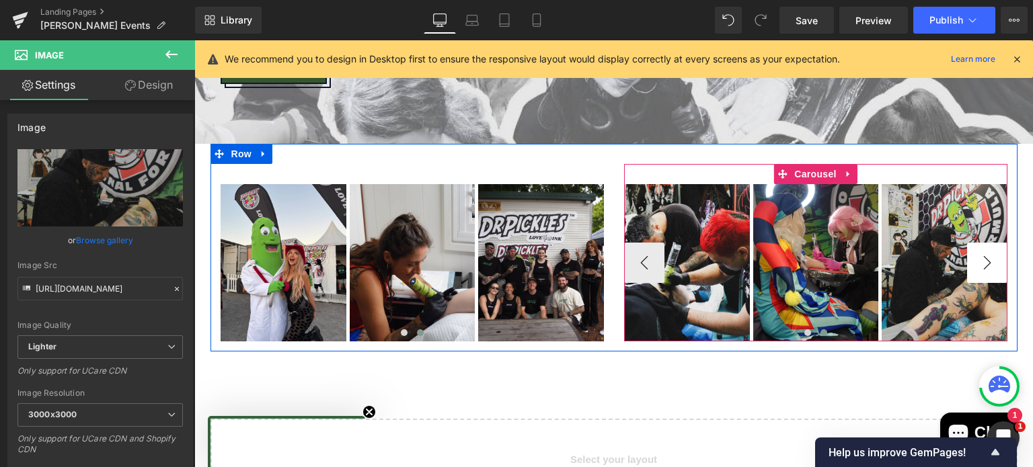
click at [982, 247] on button "›" at bounding box center [987, 263] width 40 height 40
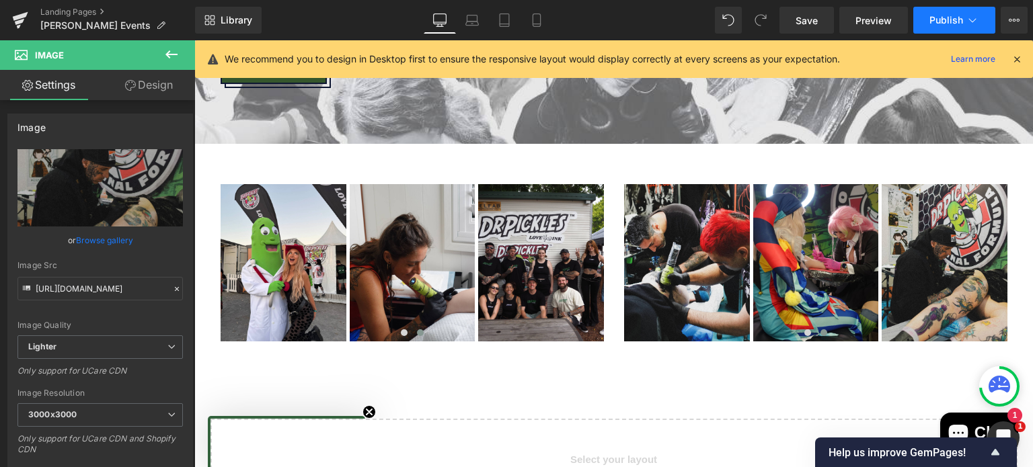
click at [946, 12] on button "Publish" at bounding box center [954, 20] width 82 height 27
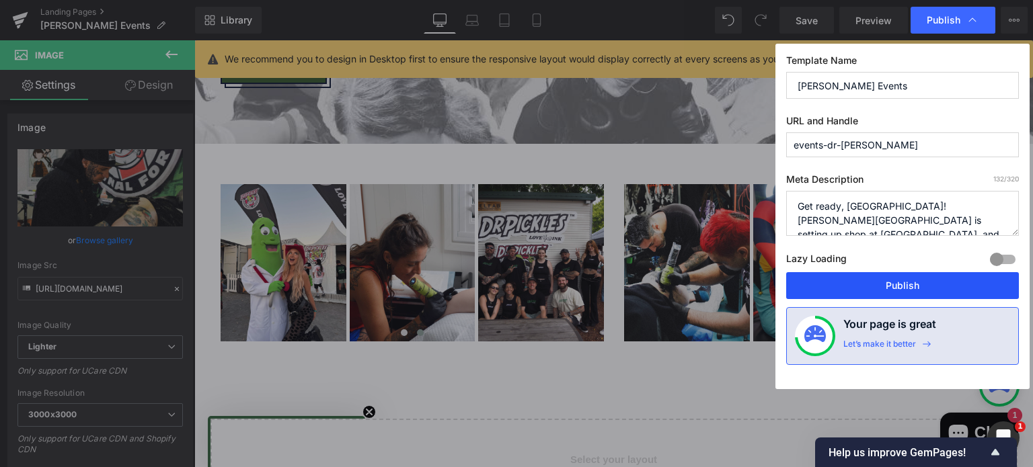
click at [893, 290] on button "Publish" at bounding box center [902, 285] width 233 height 27
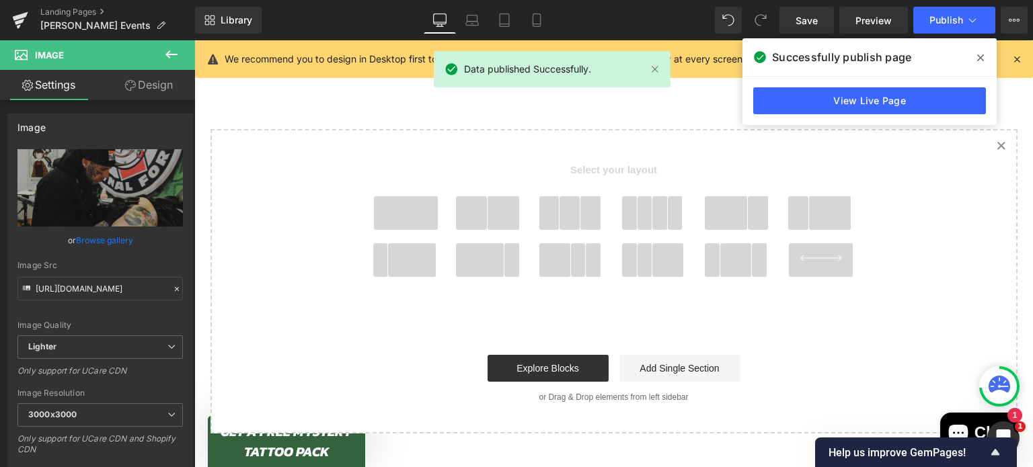
scroll to position [987, 0]
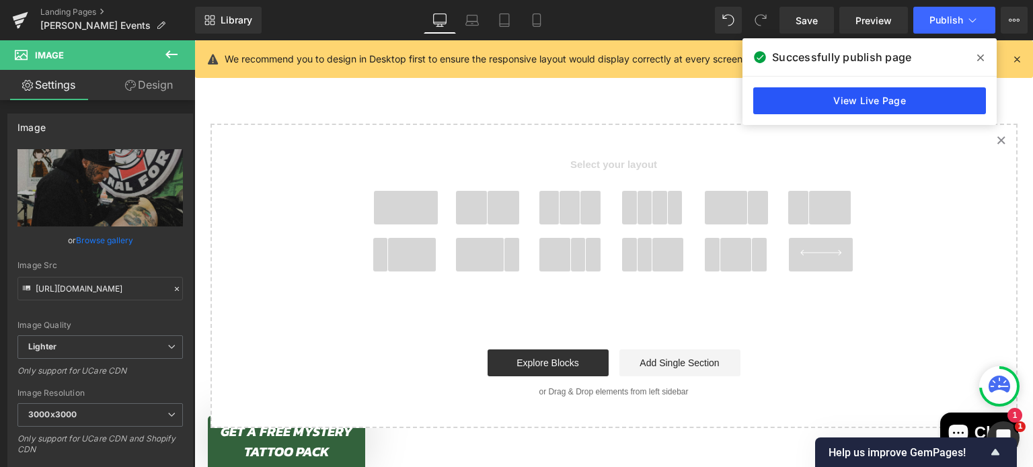
click at [829, 98] on link "View Live Page" at bounding box center [869, 100] width 233 height 27
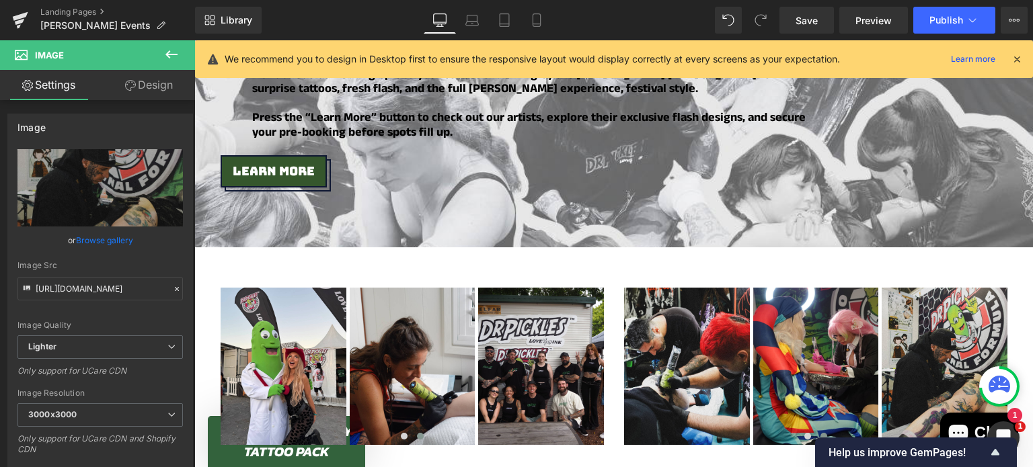
scroll to position [584, 0]
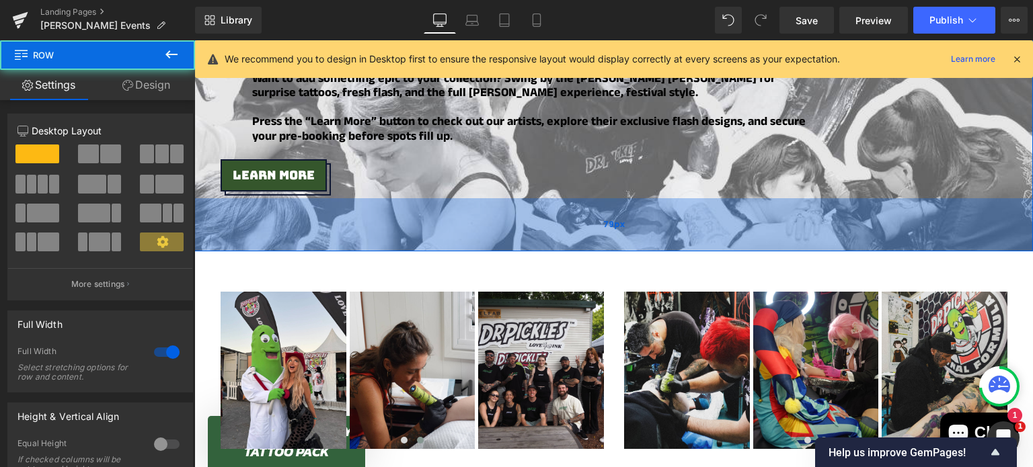
click at [210, 198] on div "79px" at bounding box center [613, 224] width 839 height 53
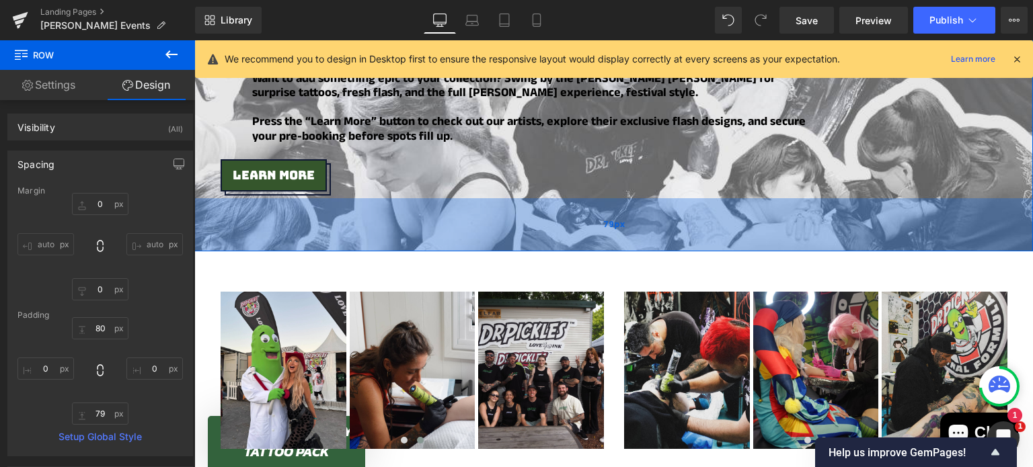
click at [209, 198] on div "79px" at bounding box center [613, 224] width 839 height 53
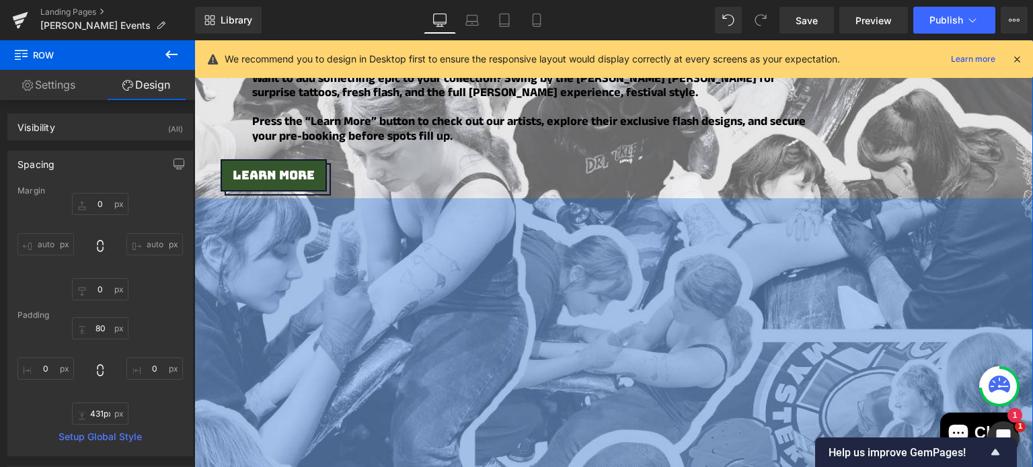
drag, startPoint x: 204, startPoint y: 231, endPoint x: 284, endPoint y: 482, distance: 263.3
click at [284, 467] on html "Skip to content Aftercare Products Dr Pickles Tattoo Balm (50G) Dr Pickles Wash…" at bounding box center [613, 411] width 839 height 1909
click at [350, 448] on div "403px" at bounding box center [613, 333] width 839 height 271
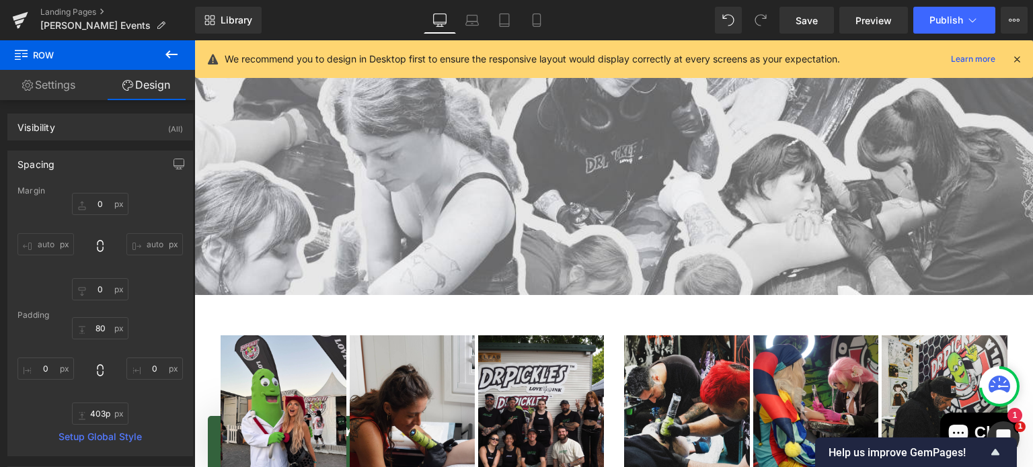
scroll to position [759, 0]
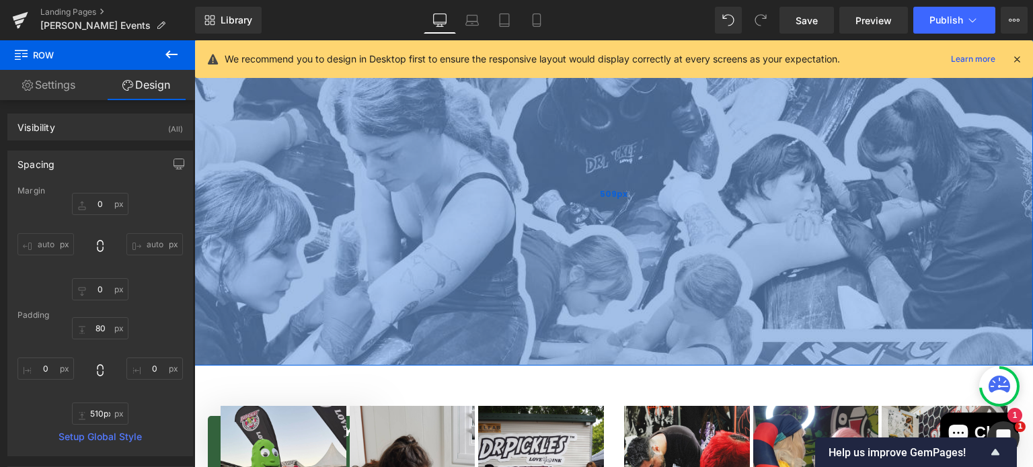
type input "511px"
drag, startPoint x: 411, startPoint y: 278, endPoint x: 408, endPoint y: 351, distance: 72.7
click at [408, 351] on div "509px" at bounding box center [613, 195] width 839 height 342
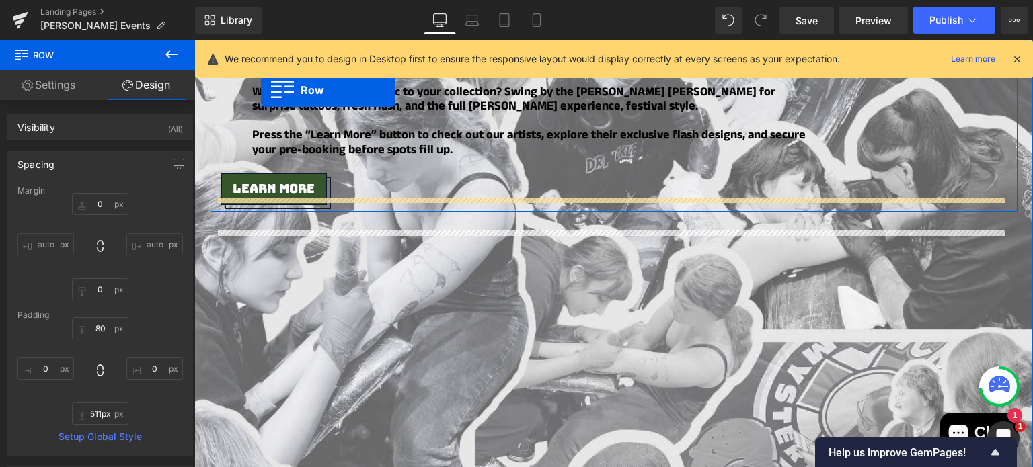
scroll to position [517, 0]
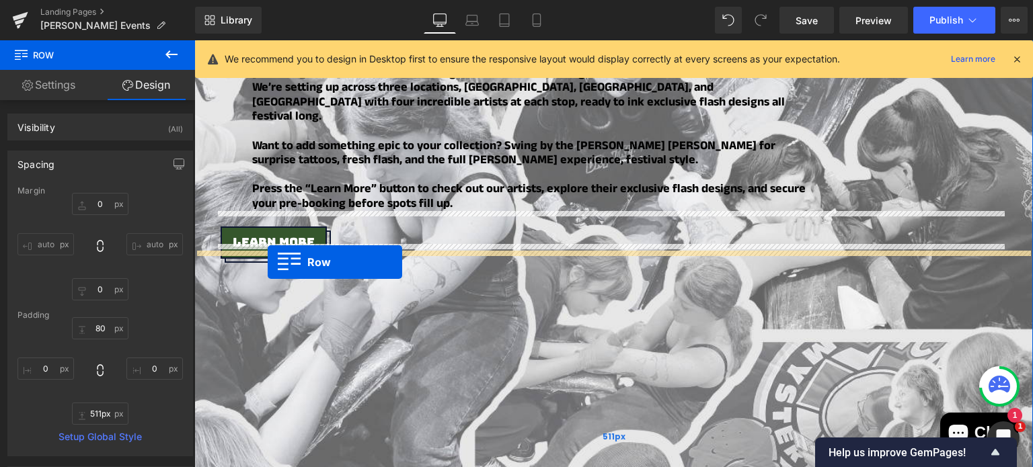
drag, startPoint x: 217, startPoint y: 362, endPoint x: 268, endPoint y: 262, distance: 111.6
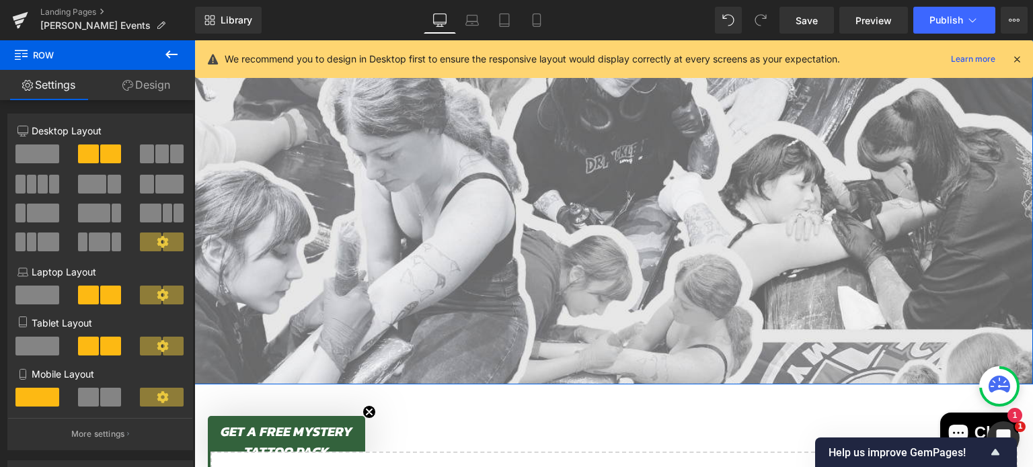
scroll to position [950, 0]
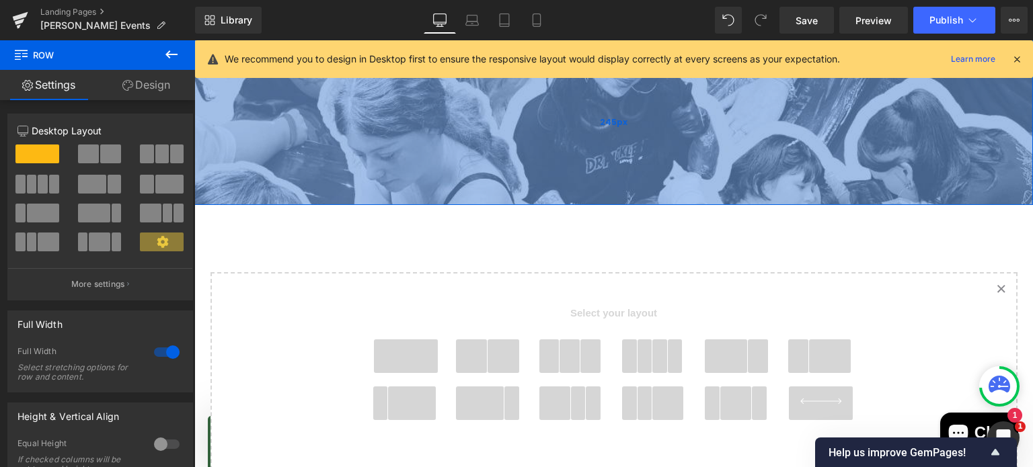
drag, startPoint x: 451, startPoint y: 368, endPoint x: 486, endPoint y: 189, distance: 182.3
click at [486, 189] on div "245px" at bounding box center [613, 122] width 839 height 165
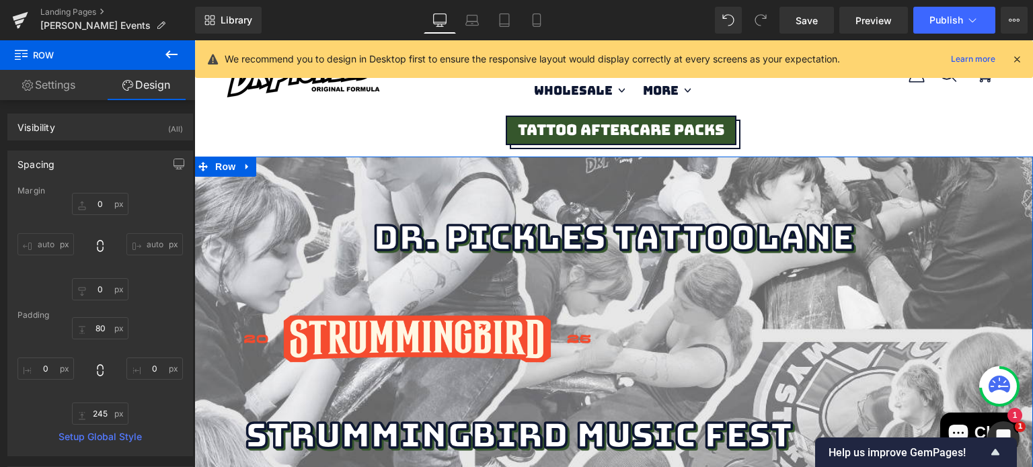
scroll to position [0, 0]
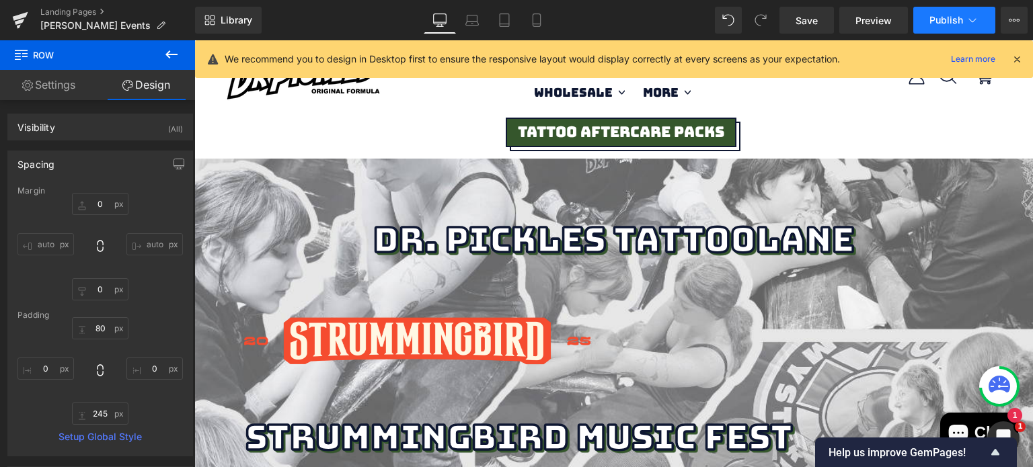
click at [944, 22] on span "Publish" at bounding box center [947, 20] width 34 height 11
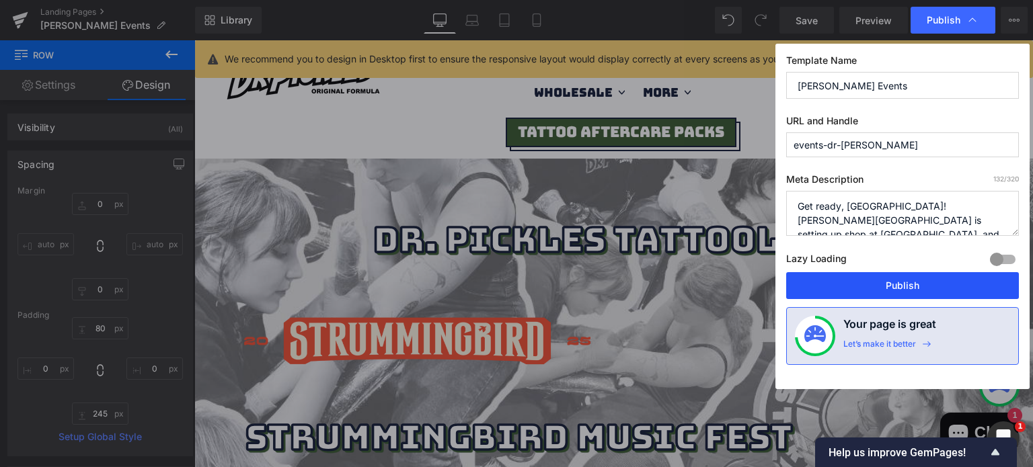
click at [866, 293] on button "Publish" at bounding box center [902, 285] width 233 height 27
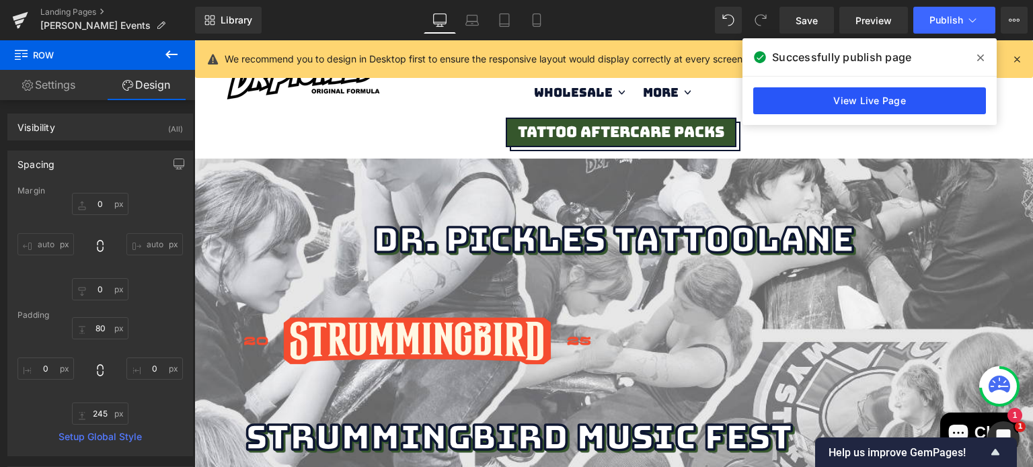
click at [823, 98] on link "View Live Page" at bounding box center [869, 100] width 233 height 27
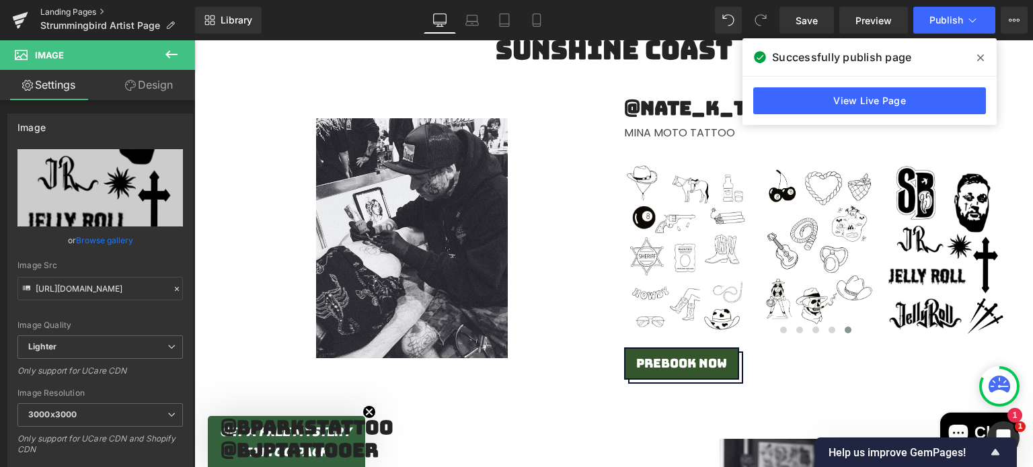
click at [81, 8] on link "Landing Pages" at bounding box center [117, 12] width 155 height 11
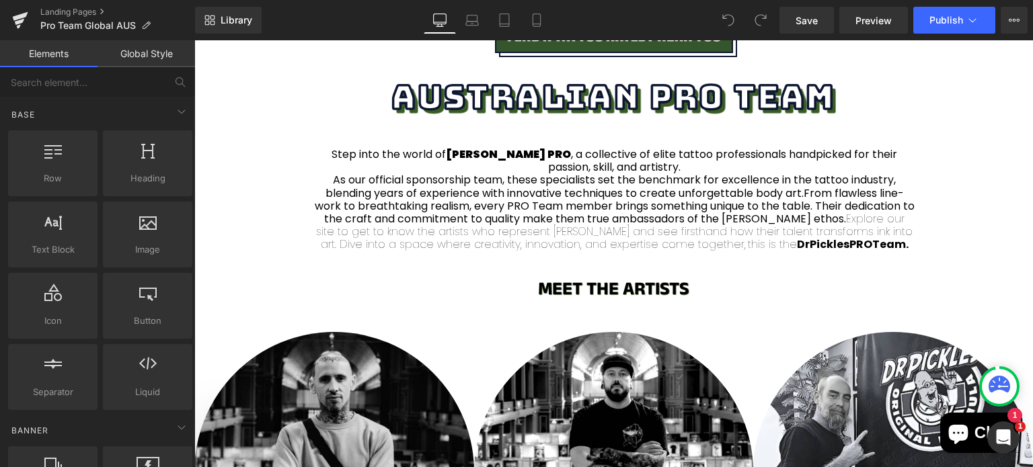
scroll to position [465, 0]
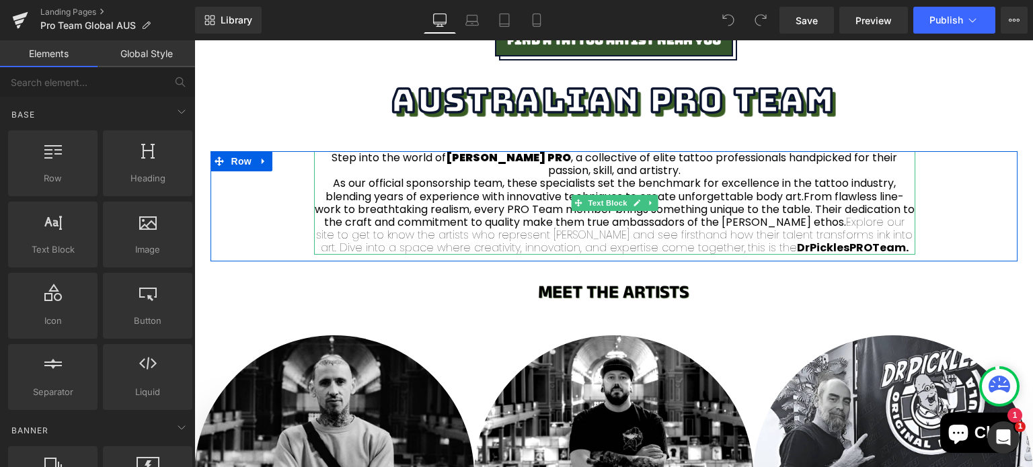
click at [689, 204] on span "From flawless line-work to breathtaking realism, every PRO Team member brings s…" at bounding box center [615, 209] width 600 height 41
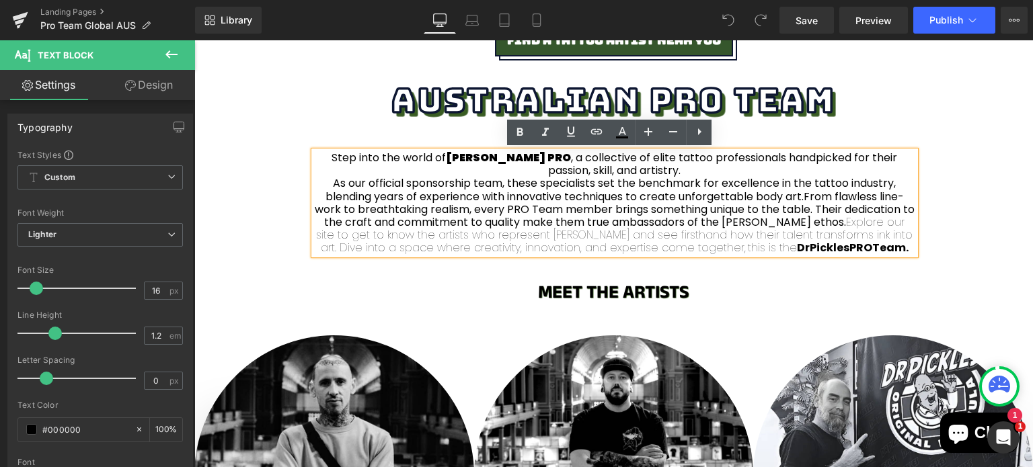
drag, startPoint x: 813, startPoint y: 219, endPoint x: 745, endPoint y: 252, distance: 75.8
click at [745, 252] on p "As our official sponsorship team, these specialists set the benchmark for excel…" at bounding box center [614, 215] width 601 height 77
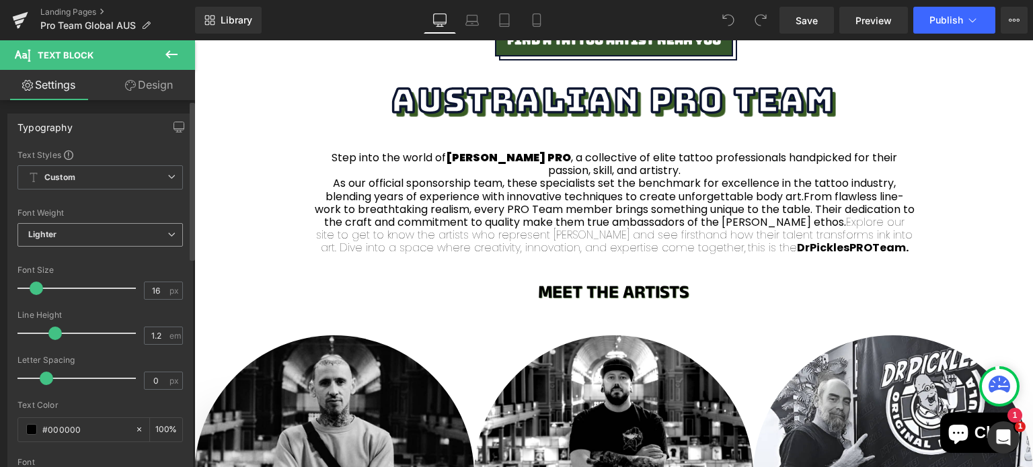
click at [121, 236] on span "Lighter" at bounding box center [99, 235] width 165 height 24
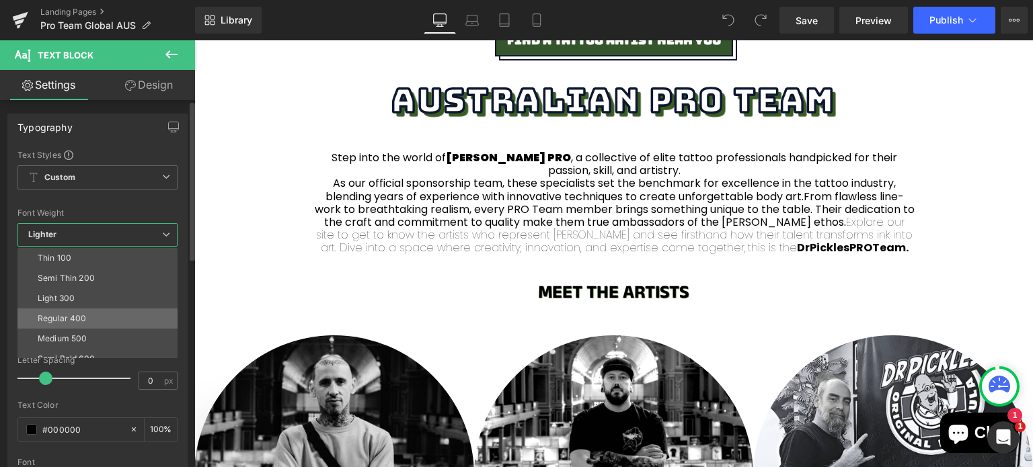
click at [102, 314] on li "Regular 400" at bounding box center [100, 319] width 166 height 20
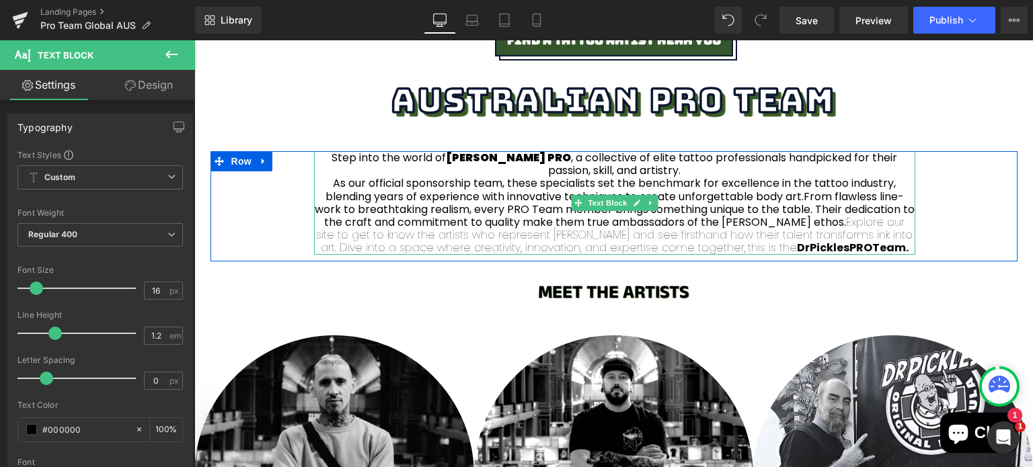
click at [447, 247] on span "Explore our site to get to know the artists who represent Dr Pickles and see fi…" at bounding box center [614, 235] width 597 height 41
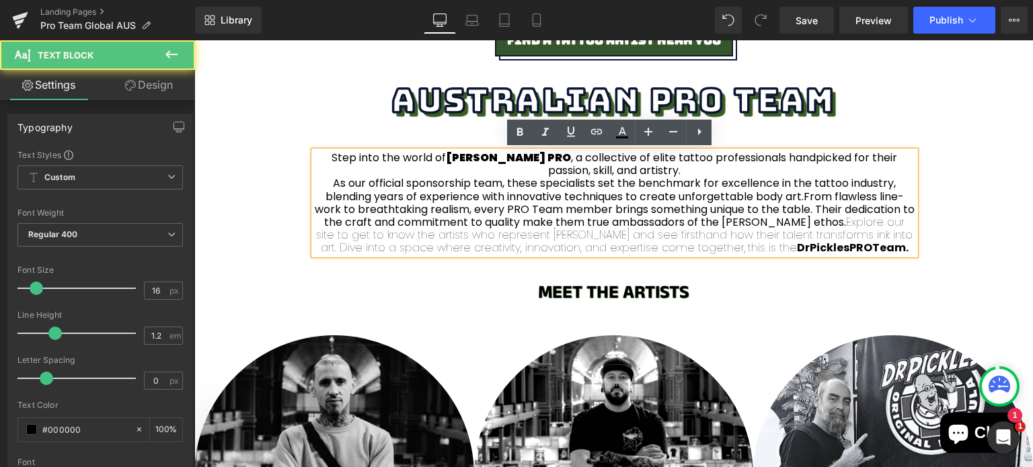
click at [759, 209] on span "From flawless line-work to breathtaking realism, every PRO Team member brings s…" at bounding box center [615, 209] width 600 height 41
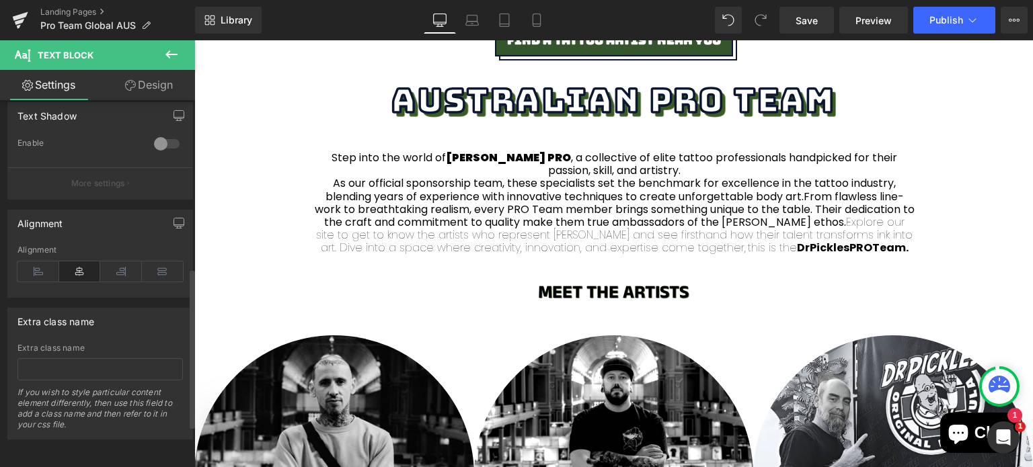
scroll to position [0, 0]
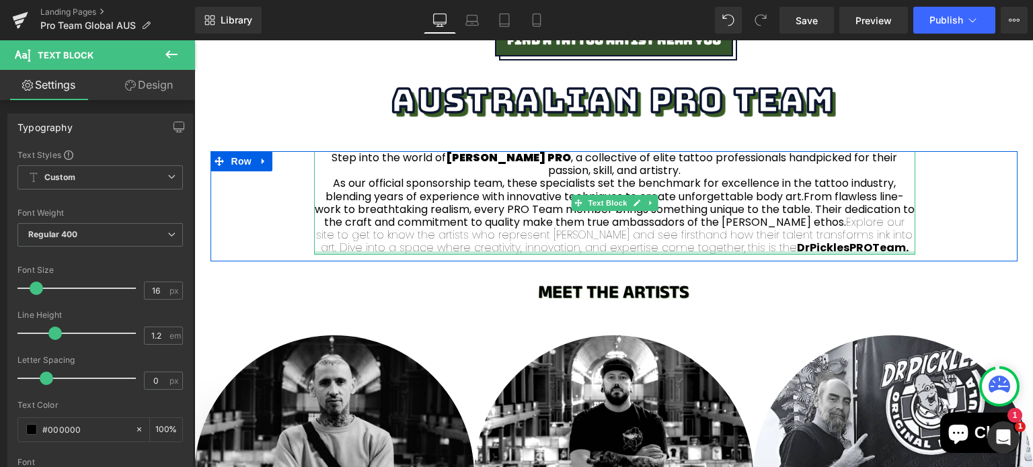
click at [562, 249] on span "Explore our site to get to know the artists who represent Dr Pickles and see fi…" at bounding box center [614, 235] width 597 height 41
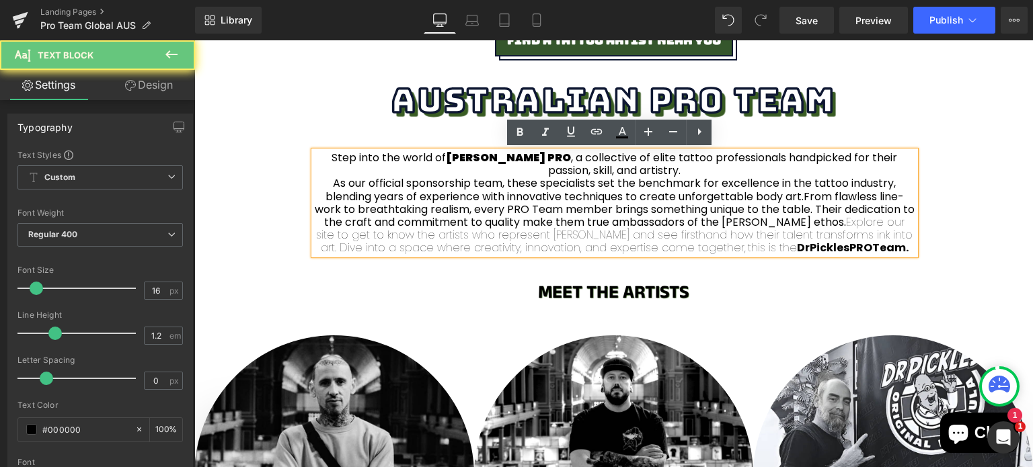
click at [564, 243] on span "Explore our site to get to know the artists who represent Dr Pickles and see fi…" at bounding box center [614, 235] width 597 height 41
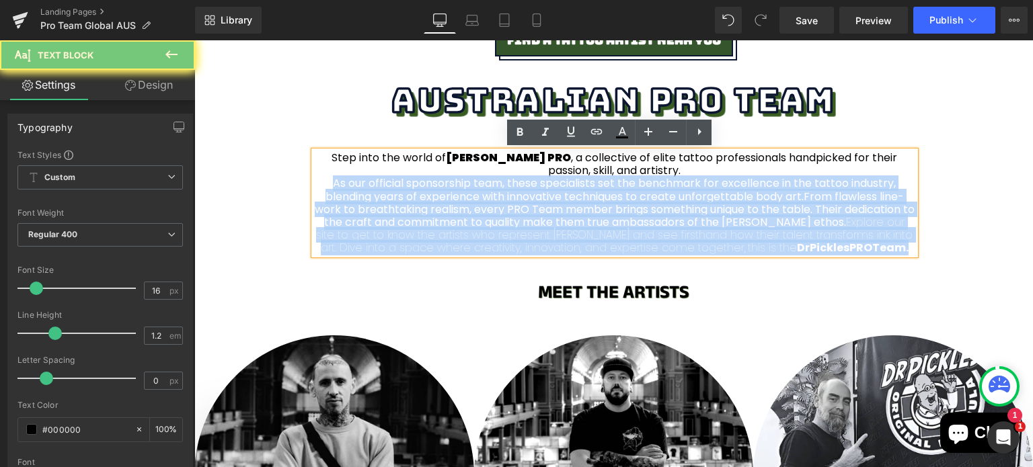
click at [564, 243] on span "Explore our site to get to know the artists who represent Dr Pickles and see fi…" at bounding box center [614, 235] width 597 height 41
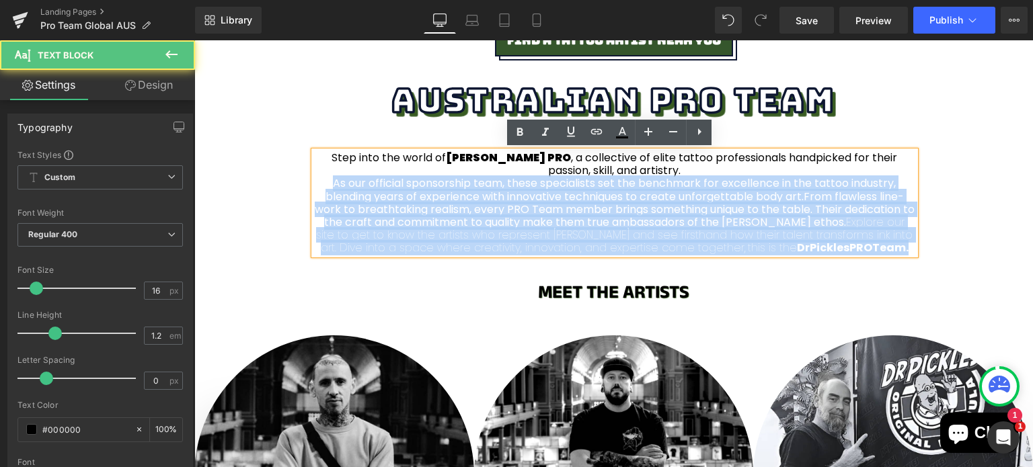
click at [406, 233] on span "Explore our site to get to know the artists who represent Dr Pickles and see fi…" at bounding box center [614, 235] width 597 height 41
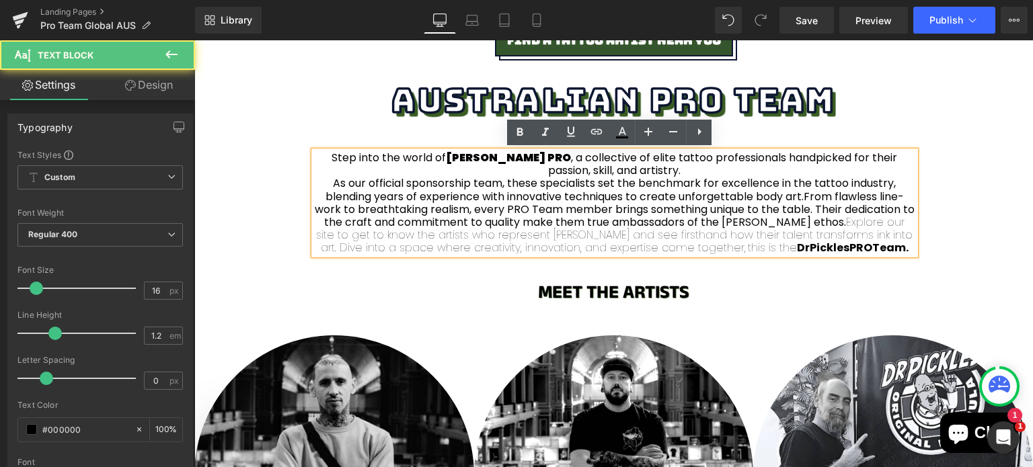
click at [426, 245] on span "Explore our site to get to know the artists who represent Dr Pickles and see fi…" at bounding box center [614, 235] width 597 height 41
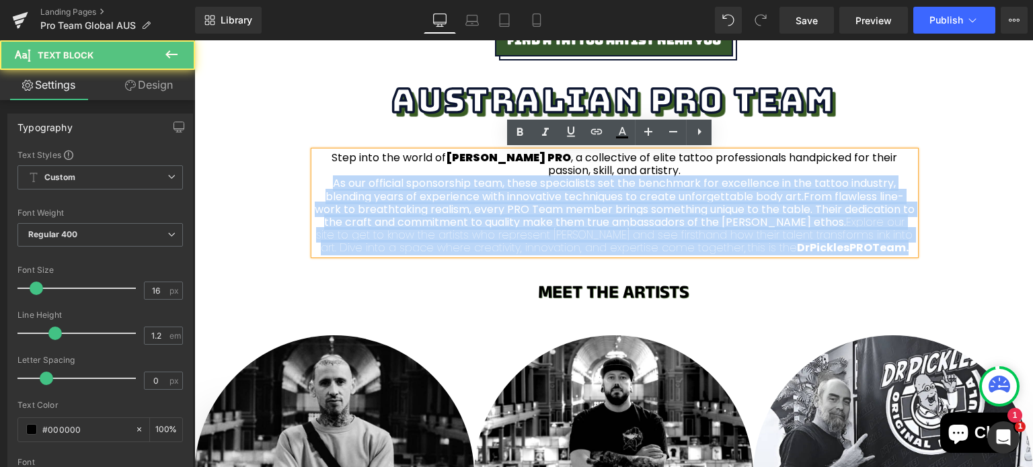
click at [426, 245] on span "Explore our site to get to know the artists who represent Dr Pickles and see fi…" at bounding box center [614, 235] width 597 height 41
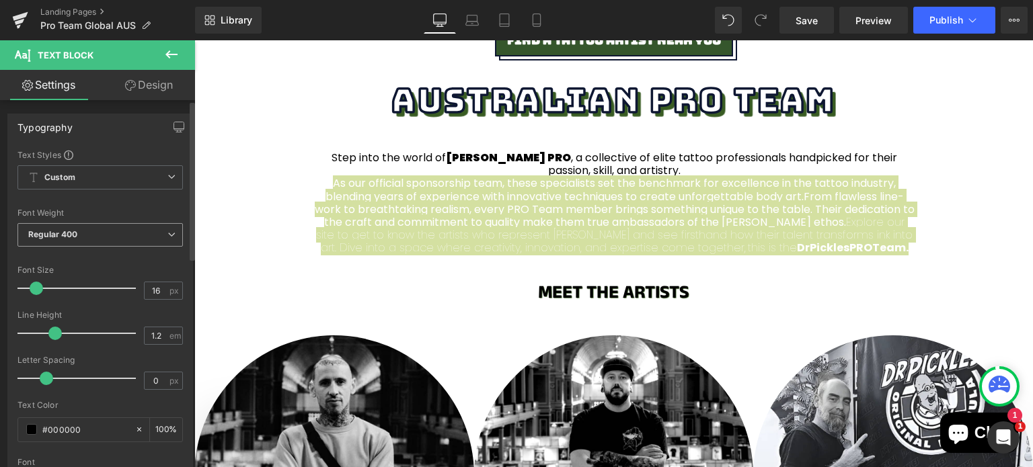
click at [85, 232] on span "Regular 400" at bounding box center [99, 235] width 165 height 24
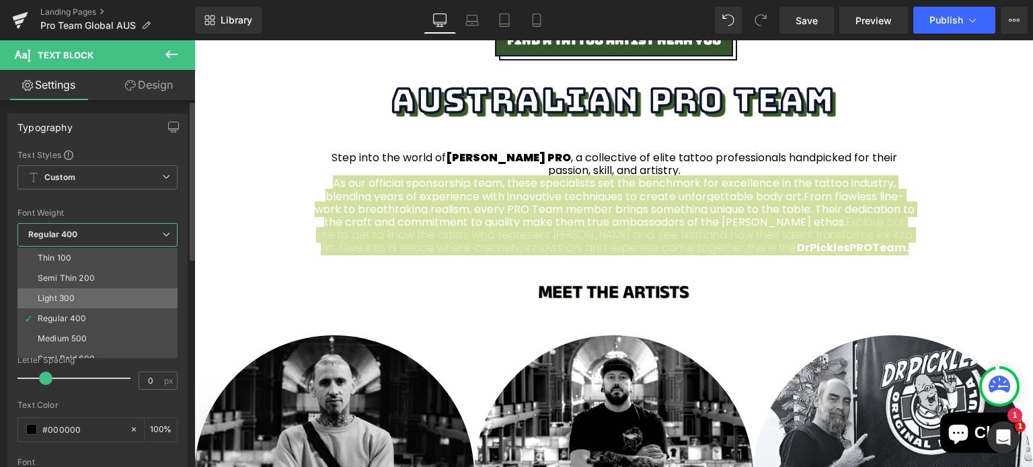
click at [79, 300] on li "Light 300" at bounding box center [100, 299] width 166 height 20
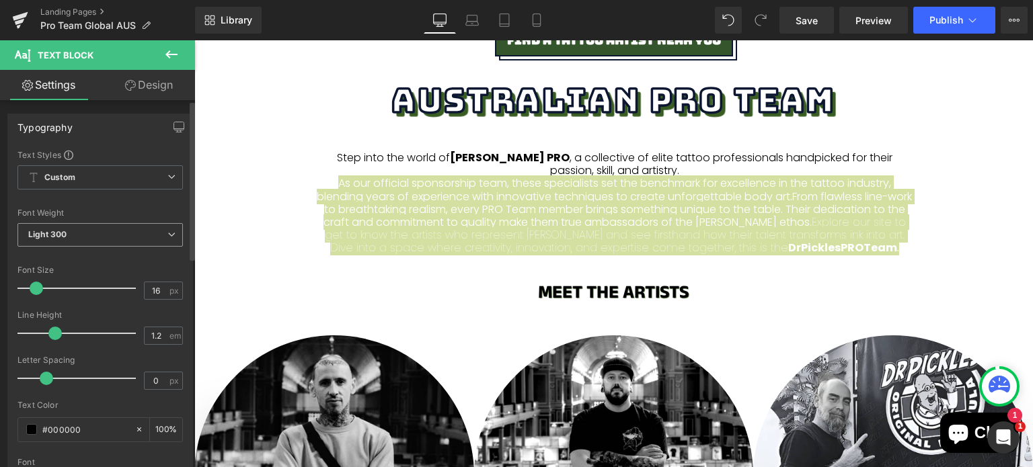
click at [89, 231] on span "Light 300" at bounding box center [99, 235] width 165 height 24
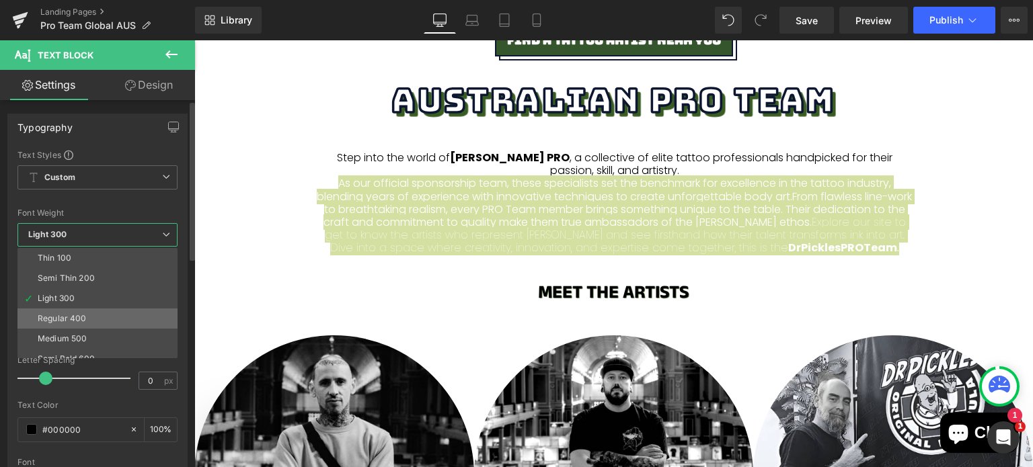
click at [82, 315] on div "Regular 400" at bounding box center [62, 318] width 49 height 9
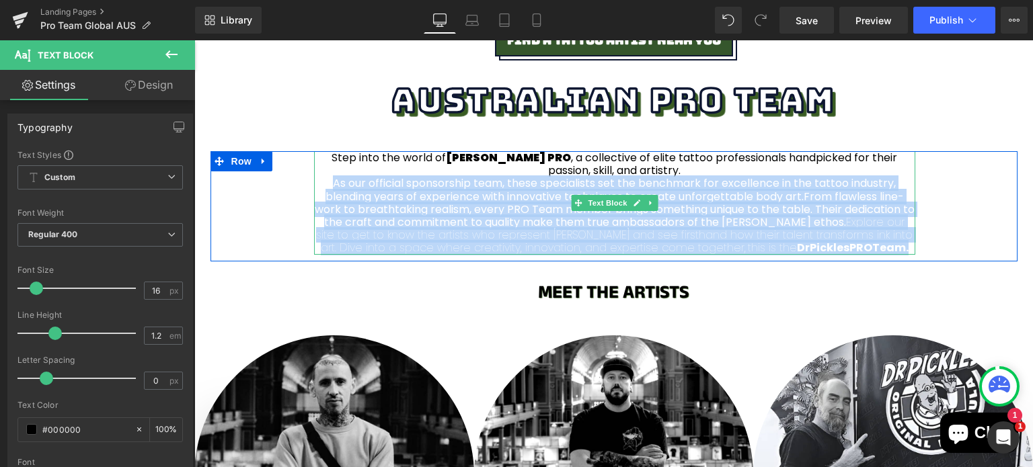
click at [511, 219] on span "From flawless line-work to breathtaking realism, every PRO Team member brings s…" at bounding box center [615, 209] width 600 height 41
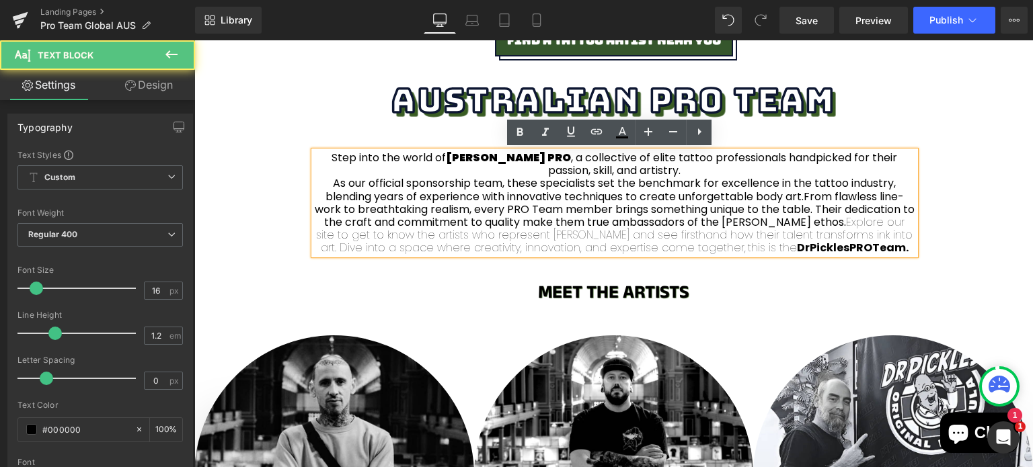
click at [812, 219] on span "From flawless line-work to breathtaking realism, every PRO Team member brings s…" at bounding box center [615, 209] width 600 height 41
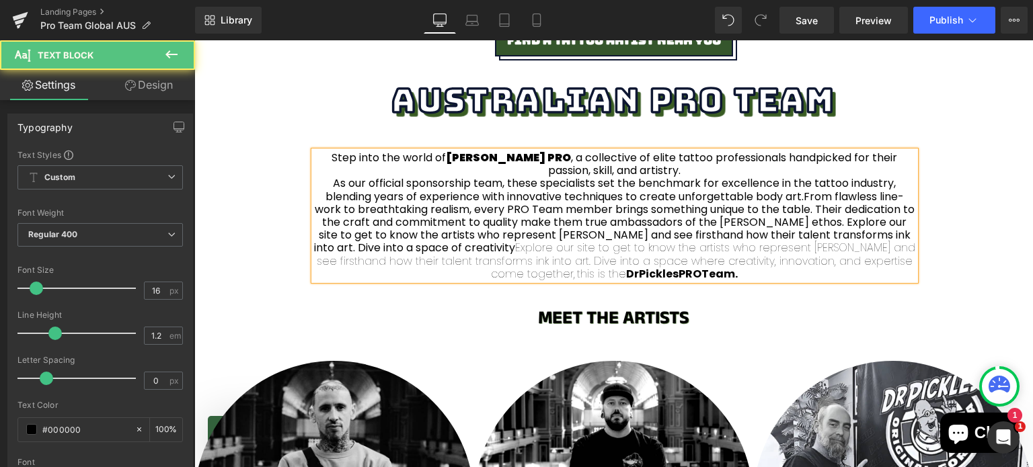
click at [386, 247] on span "From flawless line-work to breathtaking realism, every PRO Team member brings s…" at bounding box center [614, 222] width 601 height 67
click at [471, 245] on span "From flawless line-work to breathtaking realism, every PRO Team member brings s…" at bounding box center [615, 222] width 600 height 67
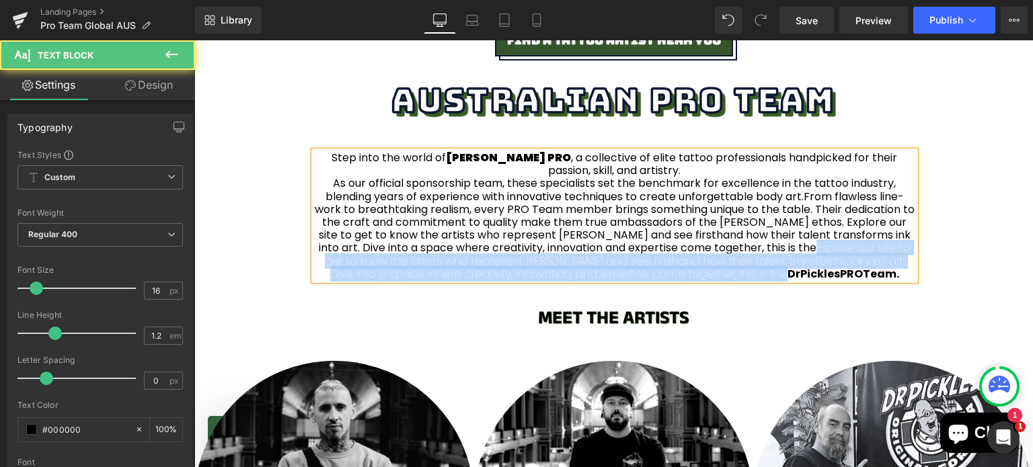
drag, startPoint x: 725, startPoint y: 272, endPoint x: 751, endPoint y: 245, distance: 37.6
click at [751, 245] on p "As our official sponsorship team, these specialists set the benchmark for excel…" at bounding box center [614, 229] width 601 height 104
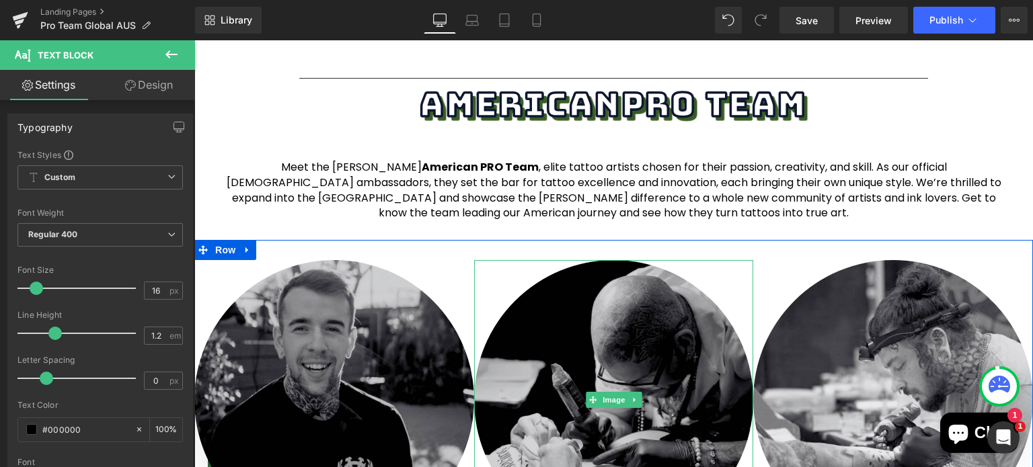
scroll to position [3628, 0]
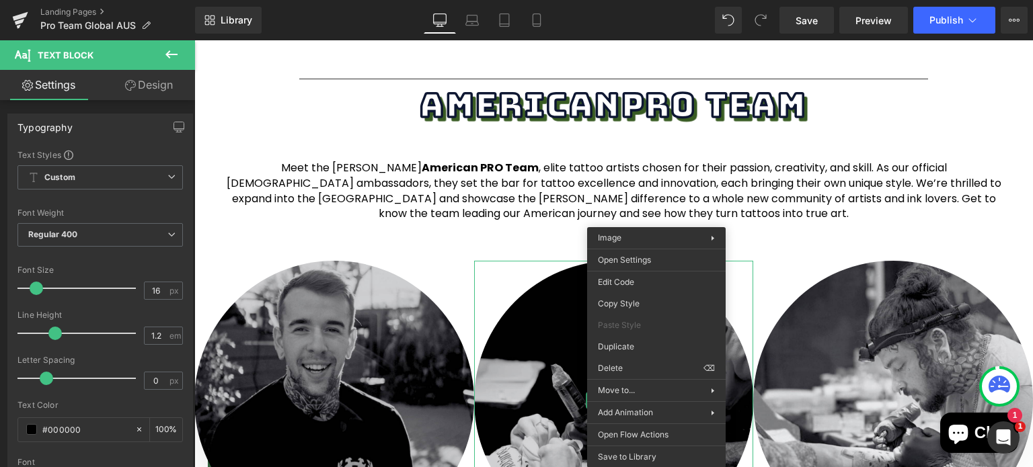
click at [665, 261] on img at bounding box center [614, 401] width 280 height 280
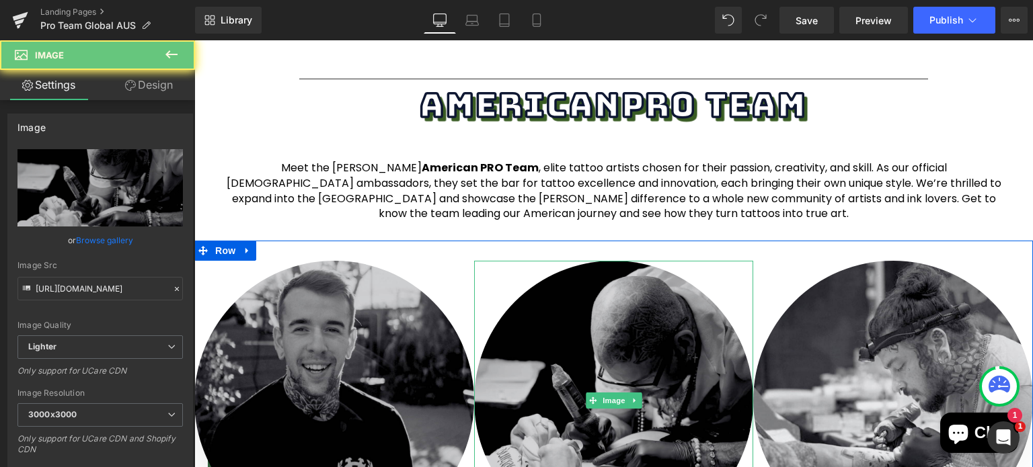
click at [665, 261] on img at bounding box center [614, 401] width 280 height 280
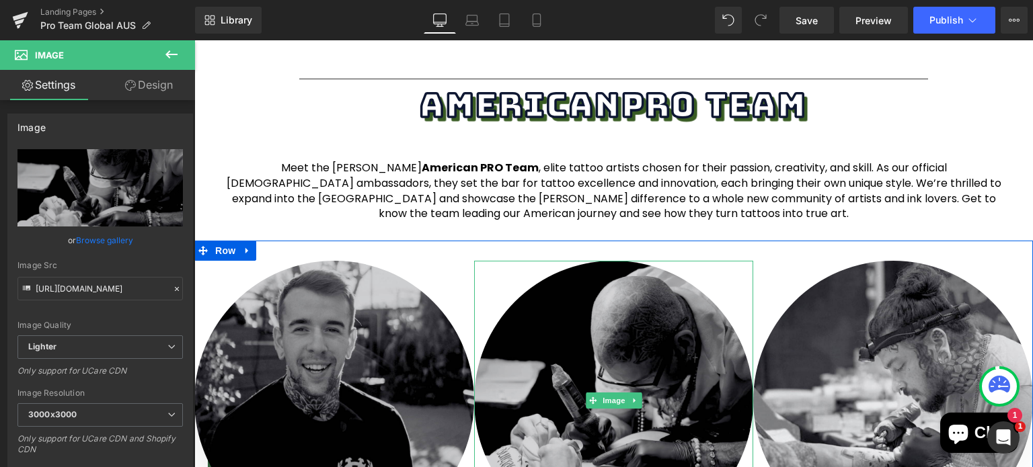
click at [664, 261] on img at bounding box center [614, 401] width 280 height 280
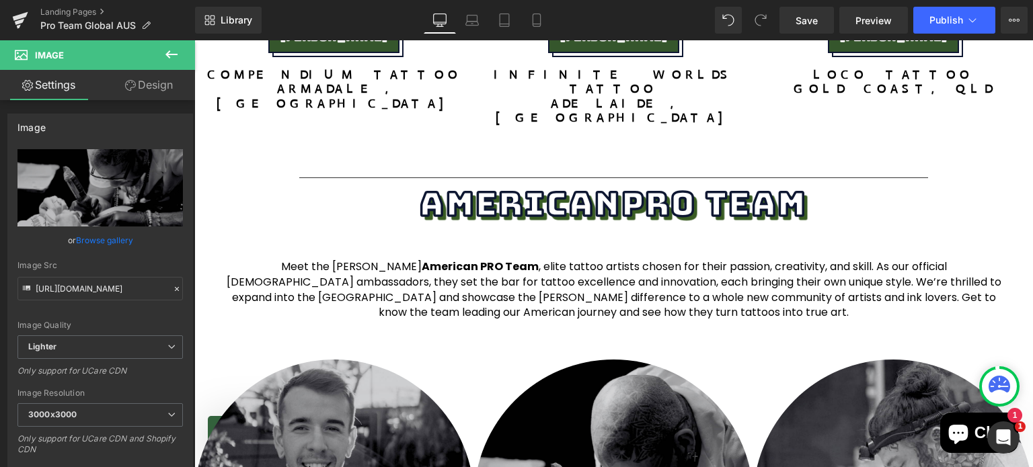
scroll to position [3528, 0]
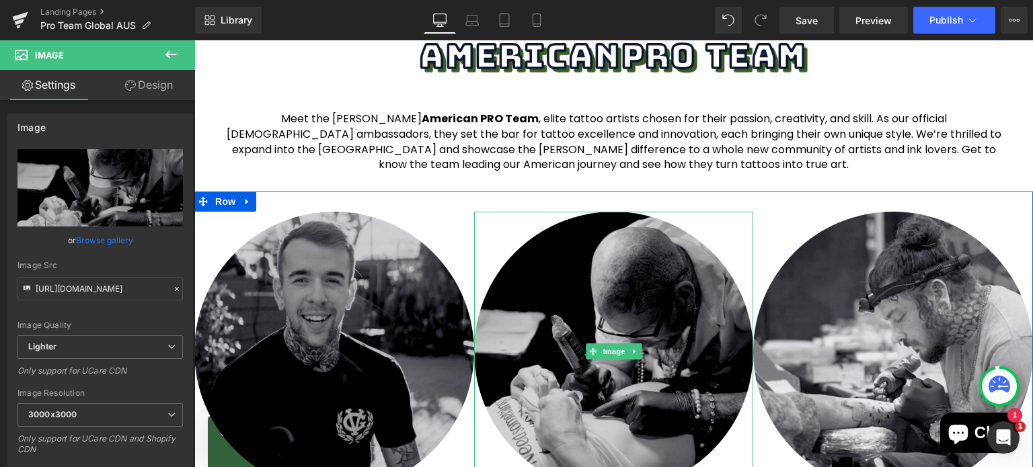
scroll to position [3680, 0]
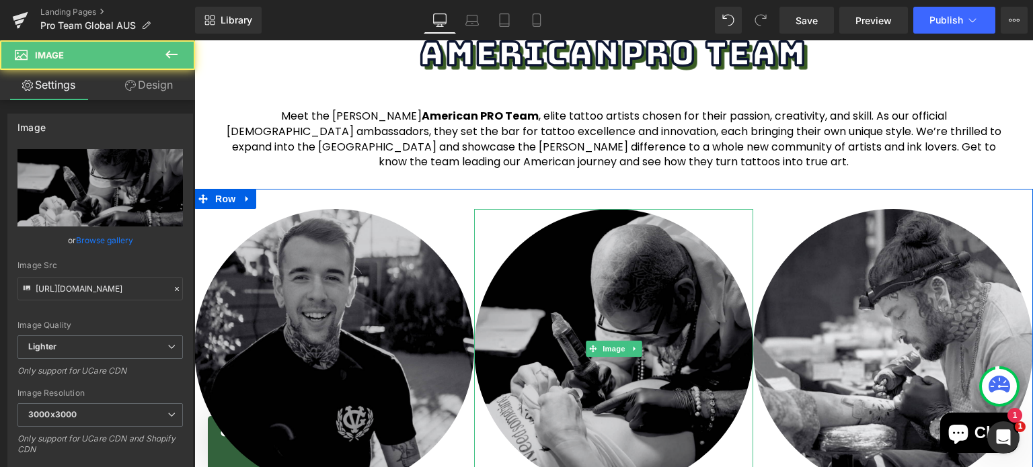
click at [627, 274] on img at bounding box center [614, 349] width 280 height 280
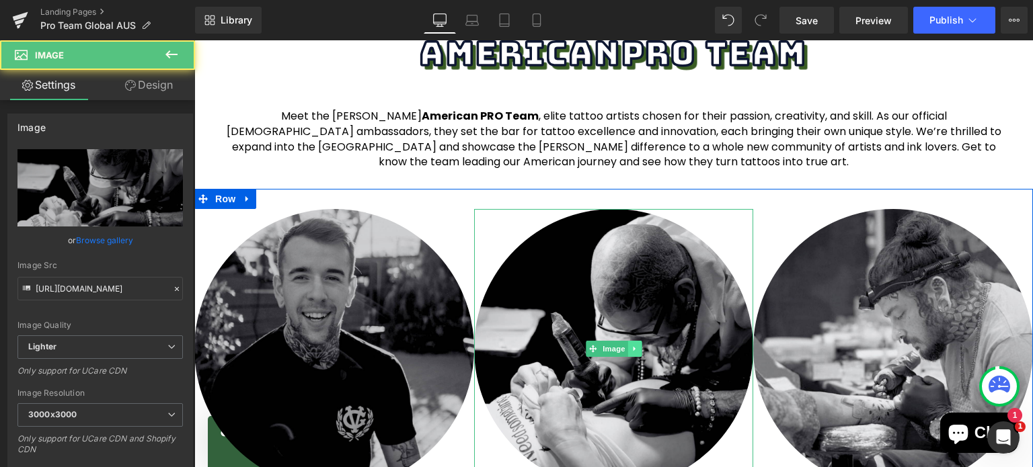
click at [631, 345] on icon at bounding box center [634, 349] width 7 height 8
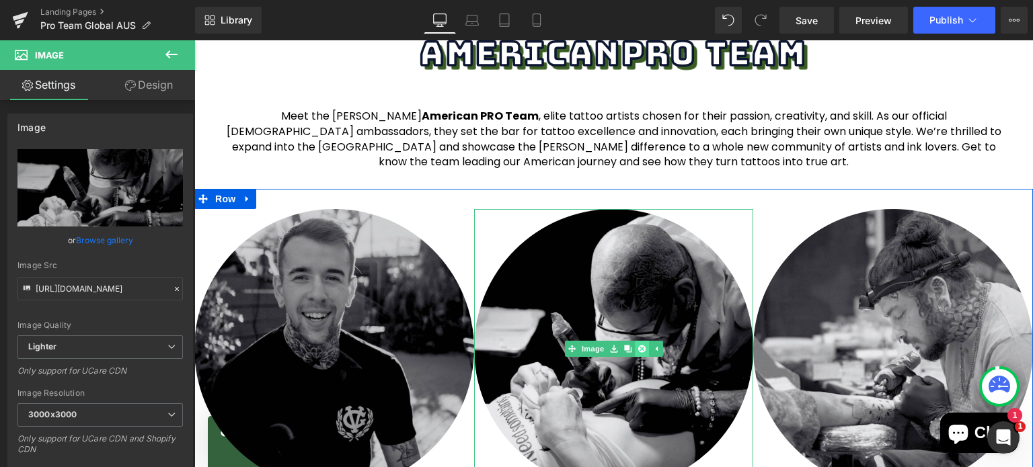
click at [638, 345] on icon at bounding box center [641, 348] width 7 height 7
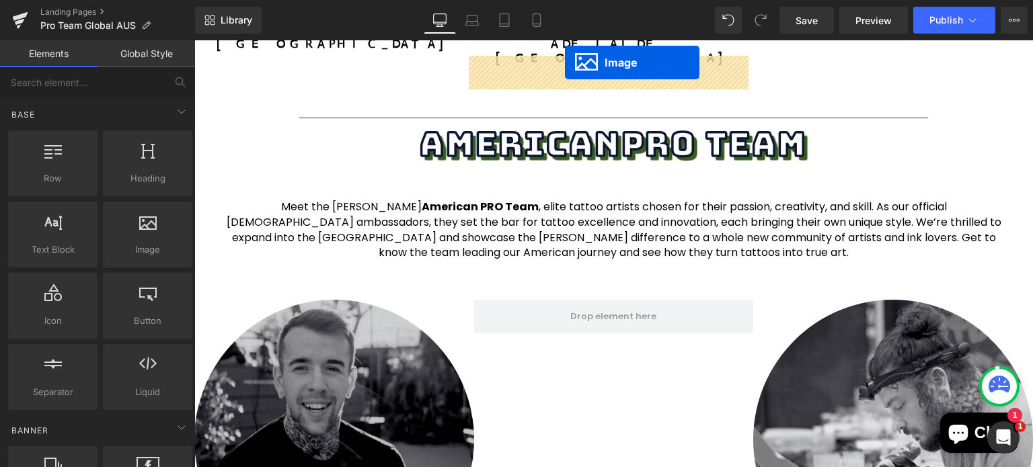
scroll to position [3535, 0]
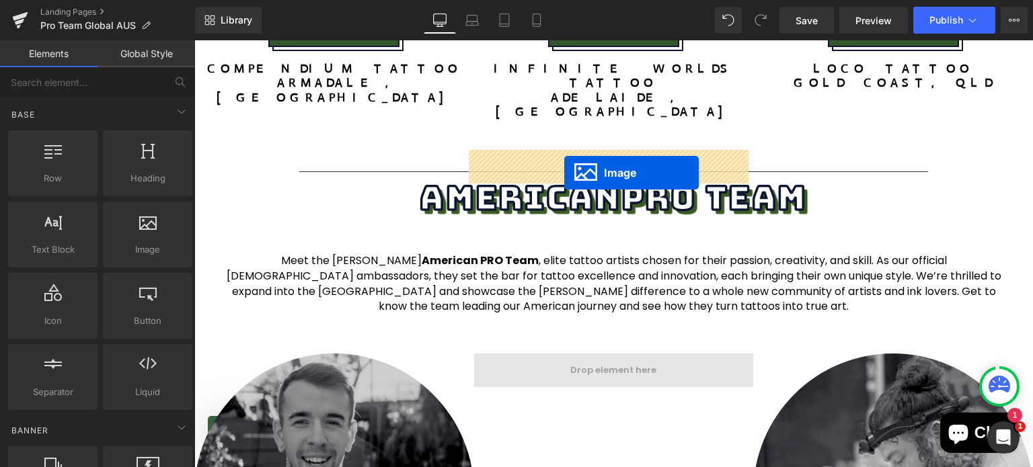
drag, startPoint x: 309, startPoint y: 242, endPoint x: 562, endPoint y: 171, distance: 262.1
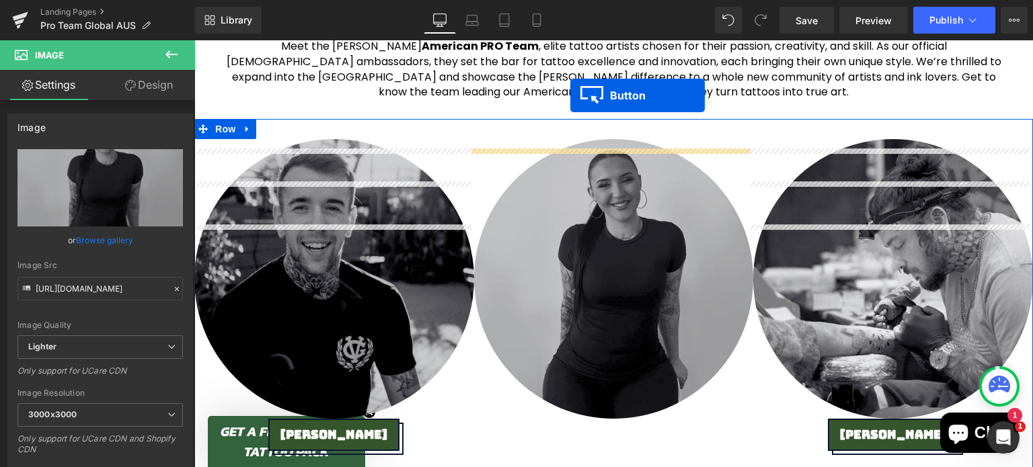
scroll to position [3736, 0]
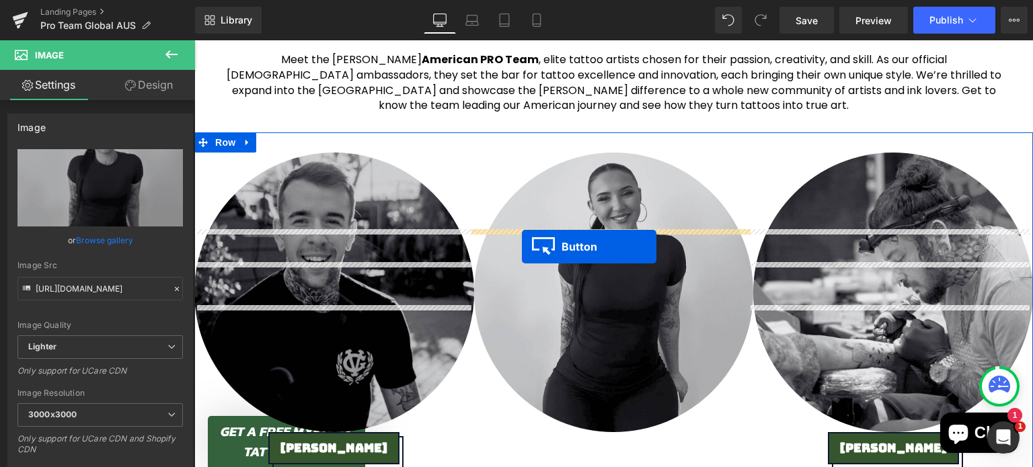
drag, startPoint x: 305, startPoint y: 225, endPoint x: 522, endPoint y: 247, distance: 217.6
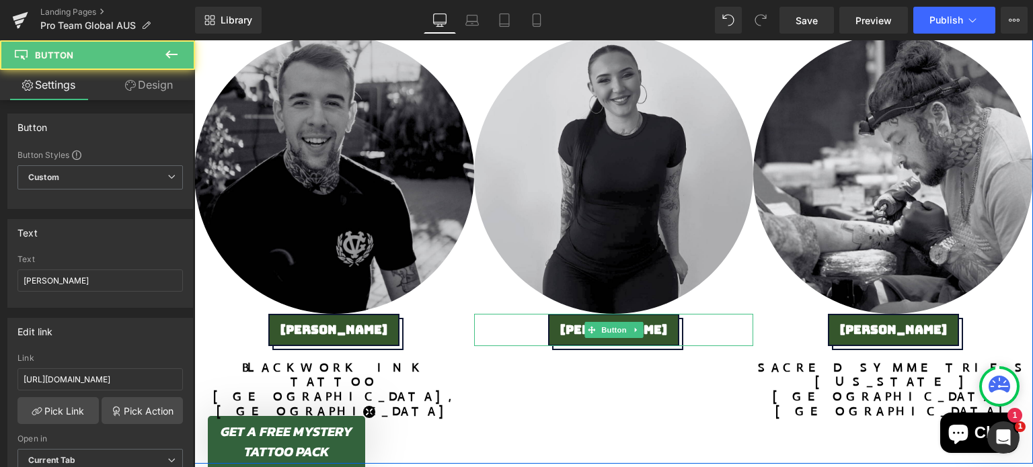
scroll to position [3869, 0]
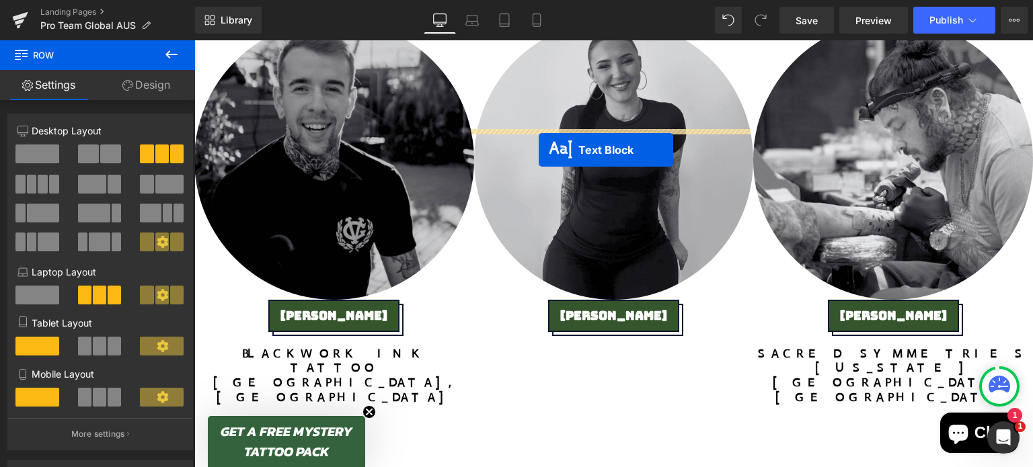
drag, startPoint x: 290, startPoint y: 253, endPoint x: 541, endPoint y: 150, distance: 271.2
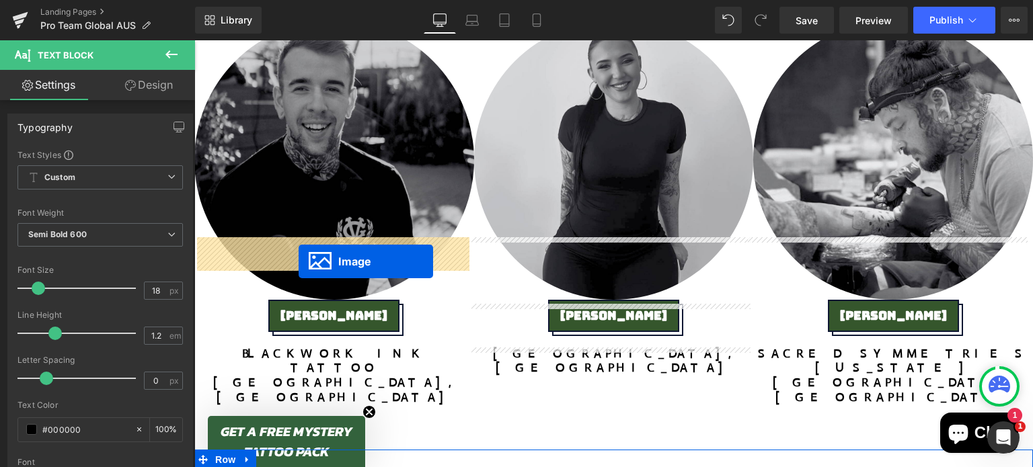
drag, startPoint x: 585, startPoint y: 379, endPoint x: 293, endPoint y: 263, distance: 314.0
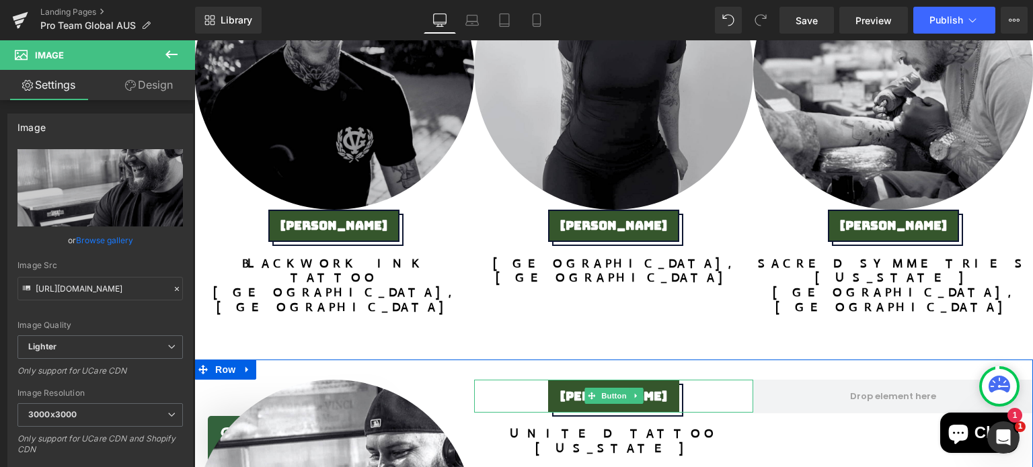
scroll to position [4029, 0]
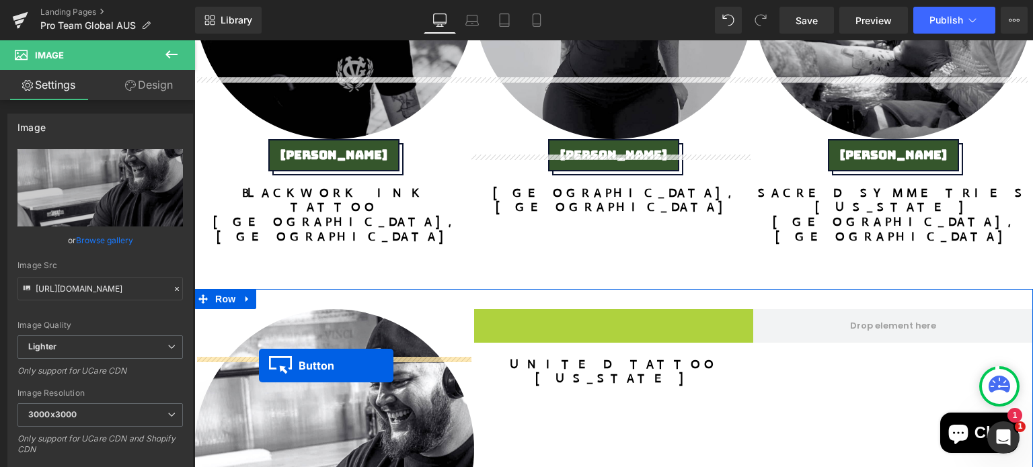
drag, startPoint x: 587, startPoint y: 96, endPoint x: 259, endPoint y: 366, distance: 424.8
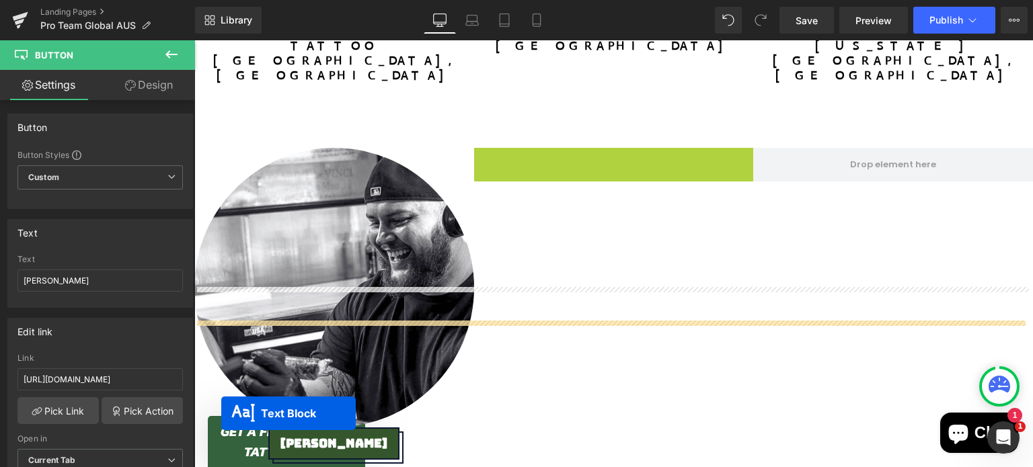
scroll to position [4218, 0]
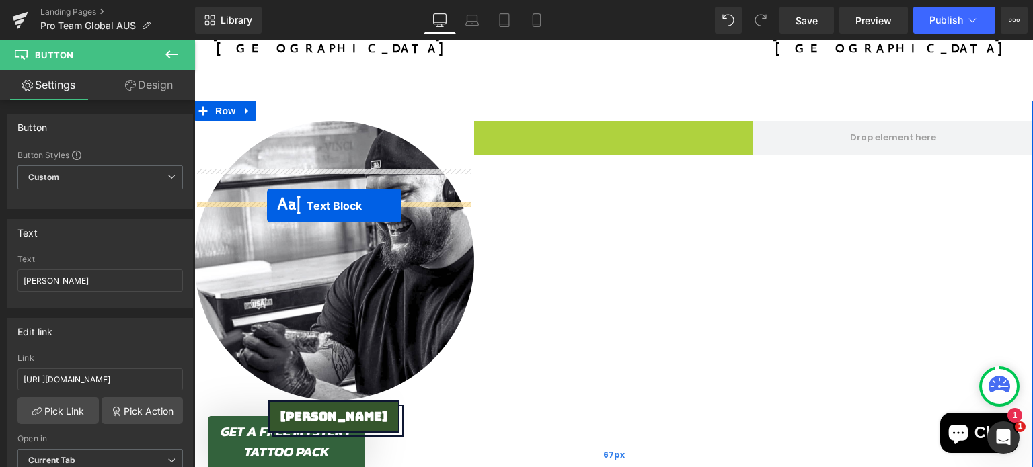
drag, startPoint x: 573, startPoint y: 97, endPoint x: 267, endPoint y: 206, distance: 325.1
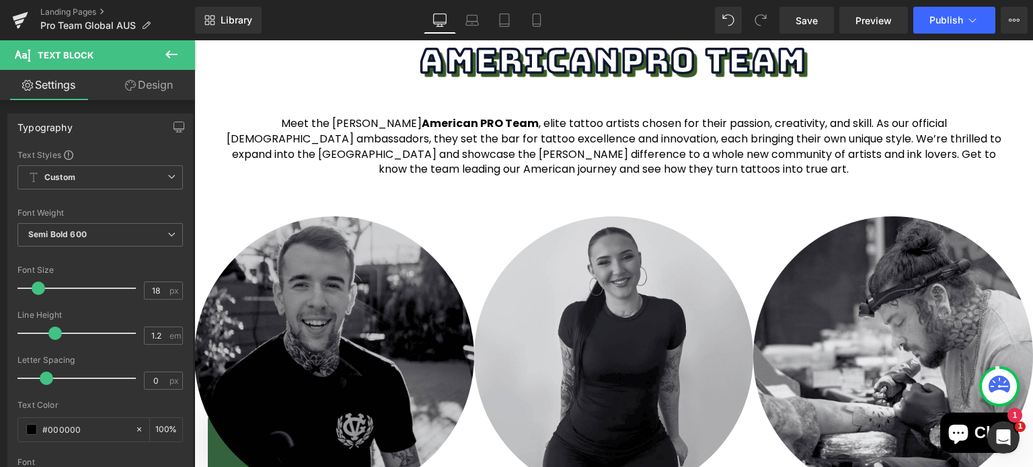
scroll to position [3674, 0]
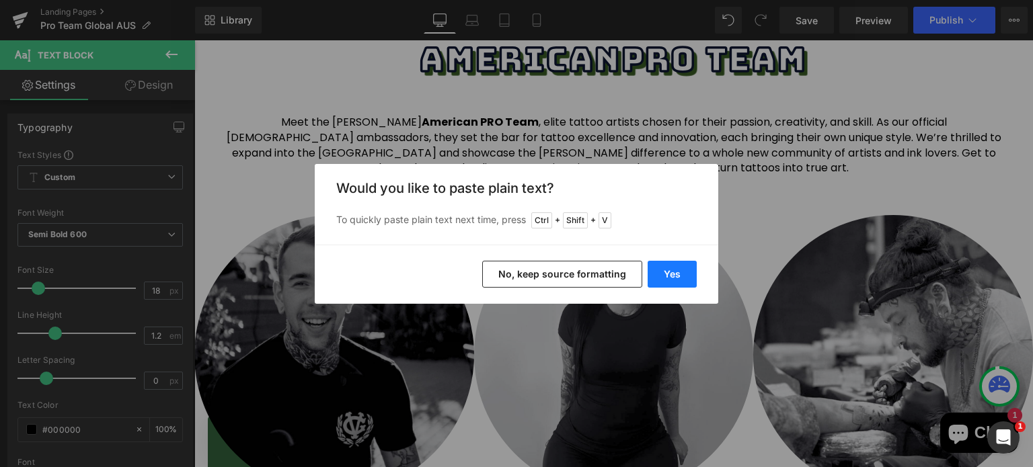
click at [674, 276] on button "Yes" at bounding box center [672, 274] width 49 height 27
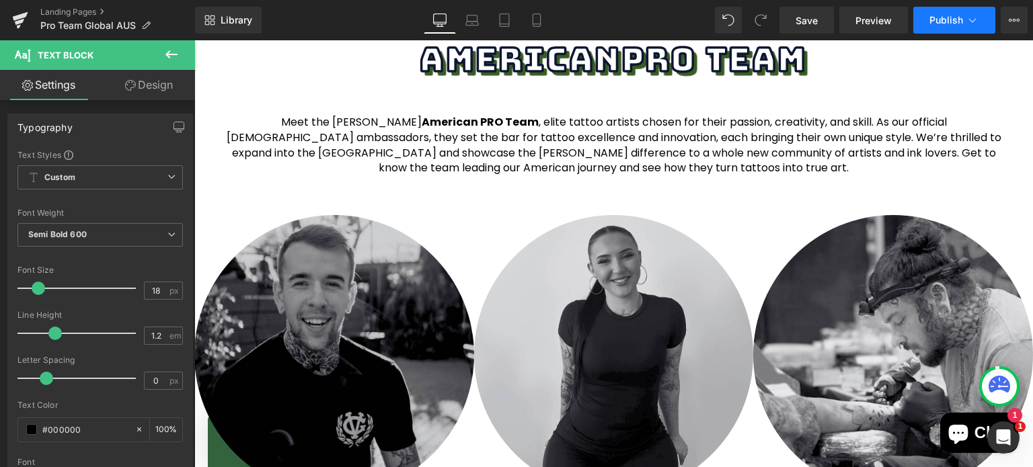
click at [942, 16] on span "Publish" at bounding box center [947, 20] width 34 height 11
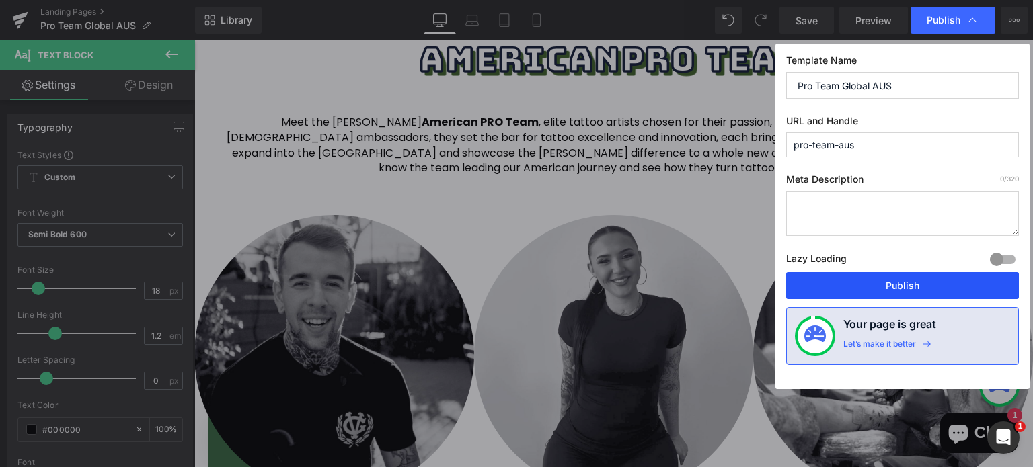
click at [888, 276] on button "Publish" at bounding box center [902, 285] width 233 height 27
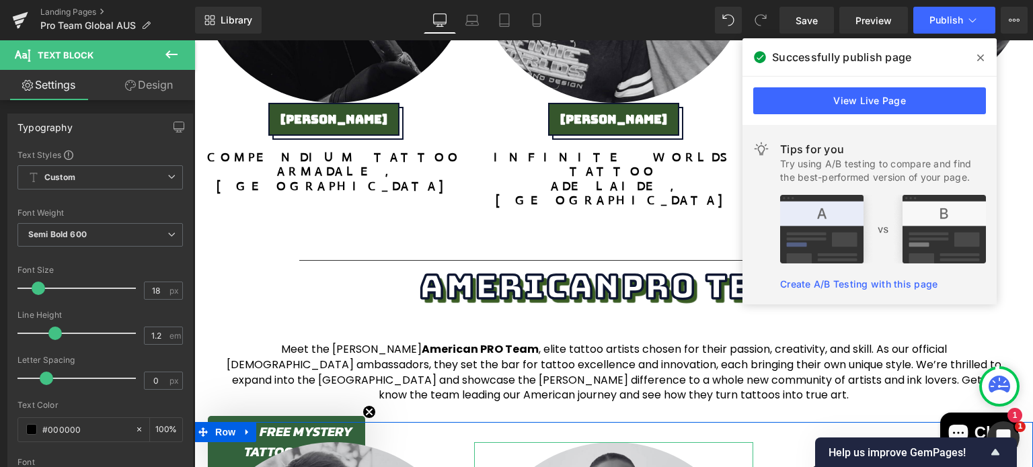
scroll to position [3423, 0]
